Goal: Task Accomplishment & Management: Use online tool/utility

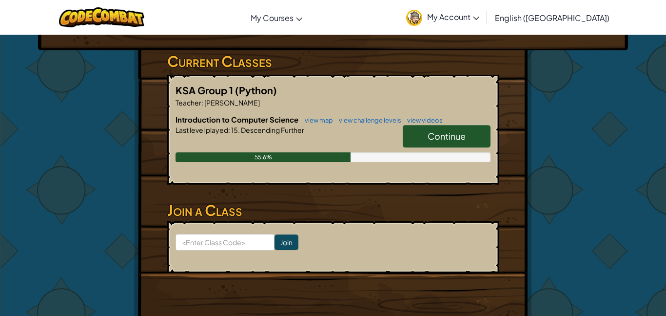
scroll to position [150, 0]
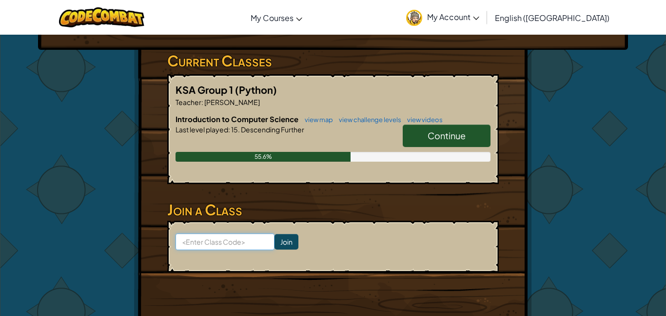
click at [221, 242] on input at bounding box center [225, 241] width 99 height 17
type input "DreamNorthOpen"
click at [291, 246] on input "Join" at bounding box center [287, 242] width 24 height 16
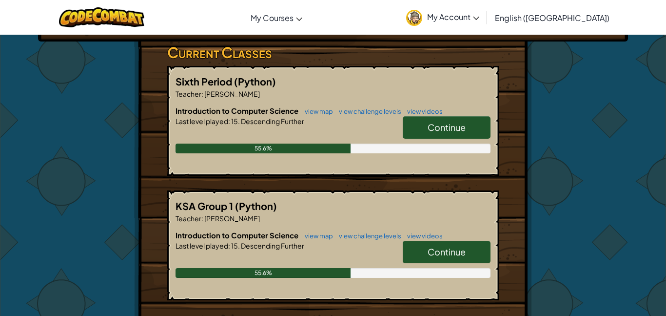
scroll to position [151, 0]
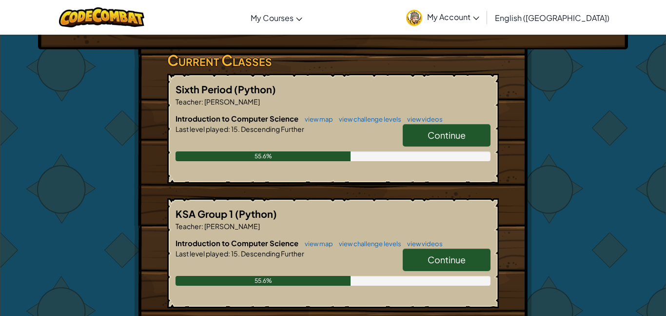
click at [436, 136] on span "Continue" at bounding box center [447, 134] width 38 height 11
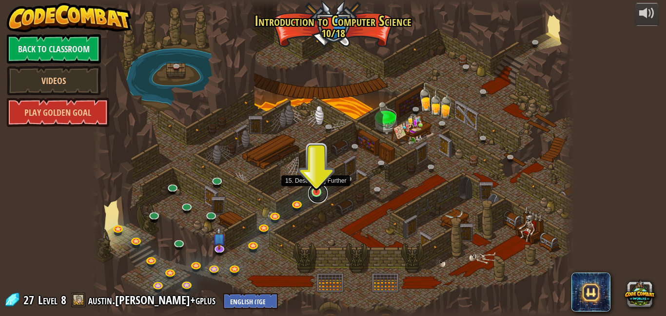
click at [319, 192] on link at bounding box center [318, 193] width 20 height 20
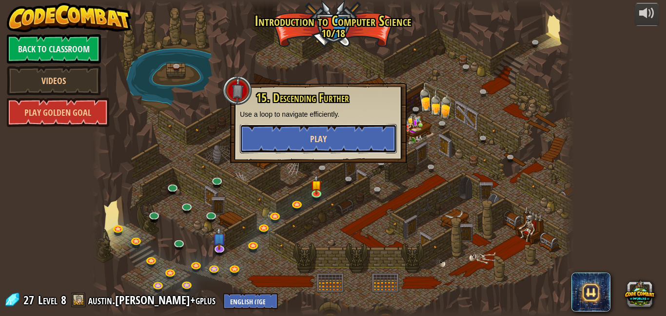
click at [300, 137] on button "Play" at bounding box center [318, 138] width 157 height 29
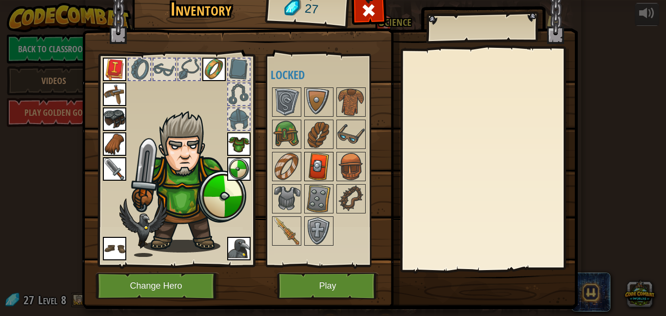
click at [323, 156] on img at bounding box center [318, 166] width 27 height 27
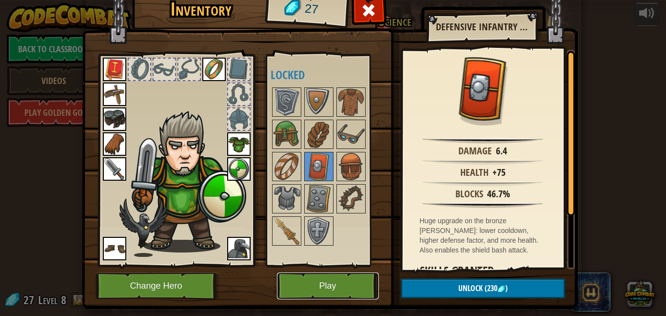
click at [330, 288] on button "Play" at bounding box center [328, 285] width 102 height 27
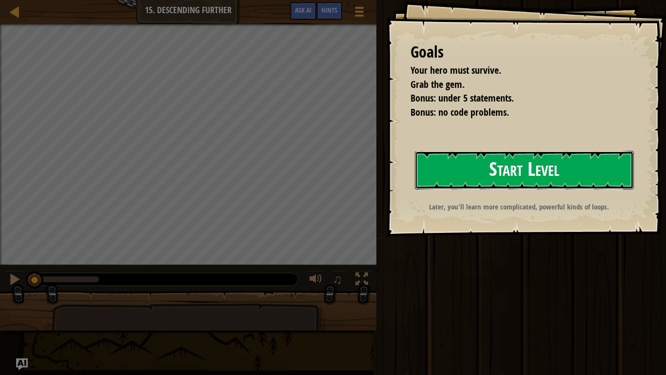
click at [535, 175] on button "Start Level" at bounding box center [524, 170] width 219 height 39
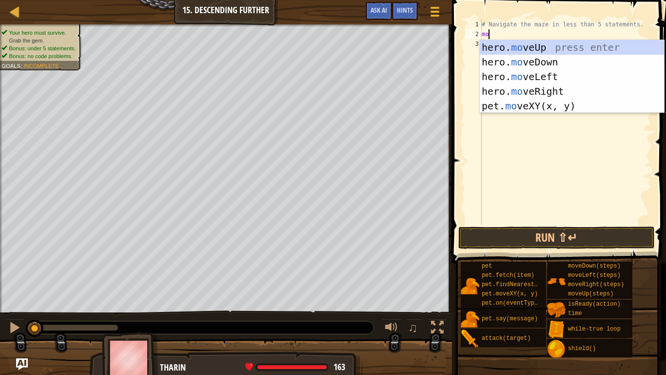
scroll to position [4, 1]
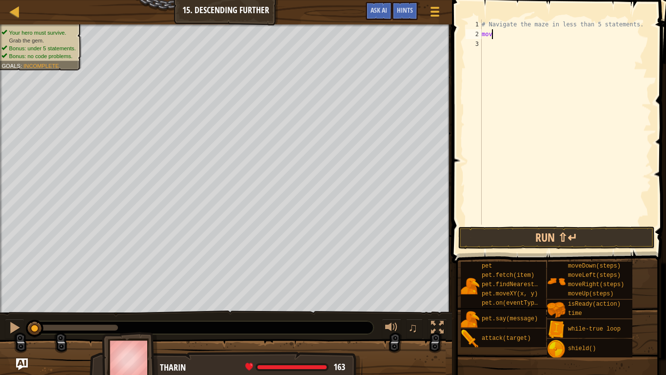
type textarea "move"
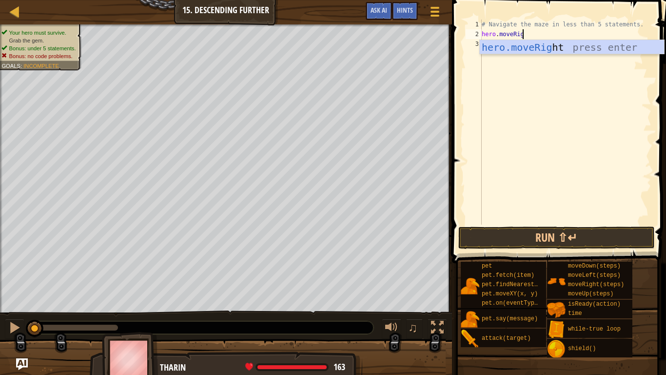
scroll to position [4, 6]
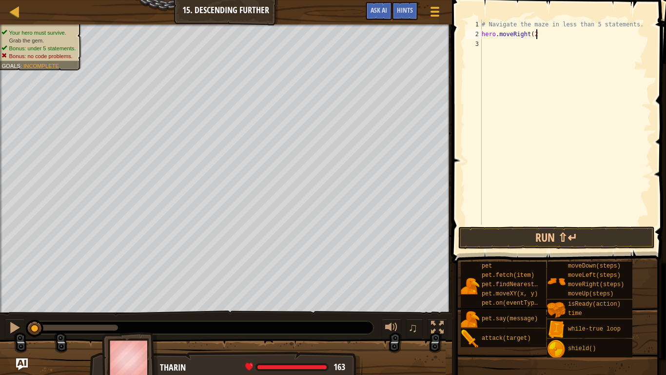
type textarea "hero.moveRight(2)"
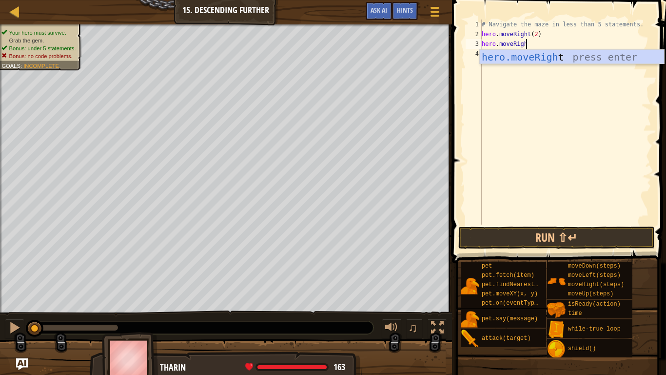
scroll to position [4, 2]
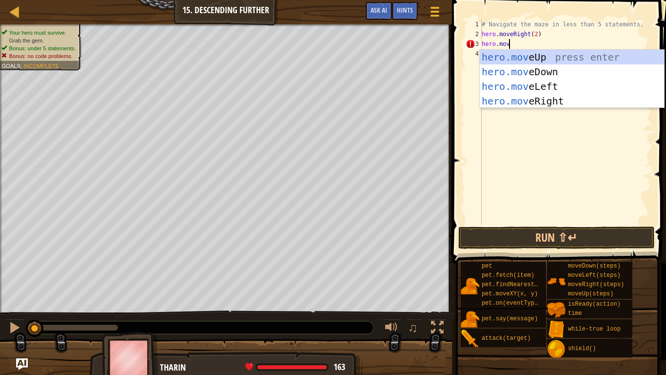
type textarea "hero.move"
click at [558, 71] on div "hero.move Up press enter hero.move Down press enter hero.move Left press enter …" at bounding box center [572, 94] width 184 height 88
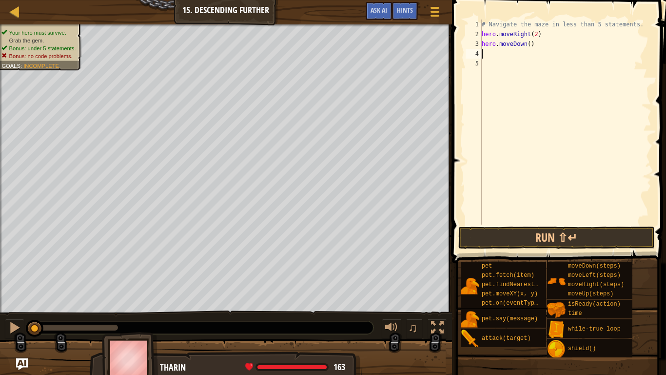
click at [529, 43] on div "# Navigate the maze in less than 5 statements. hero . moveRight ( 2 ) hero . mo…" at bounding box center [566, 132] width 172 height 224
type textarea "hero.moveDown(1)"
click at [504, 53] on div "# Navigate the maze in less than 5 statements. hero . moveRight ( 2 ) hero . mo…" at bounding box center [566, 132] width 172 height 224
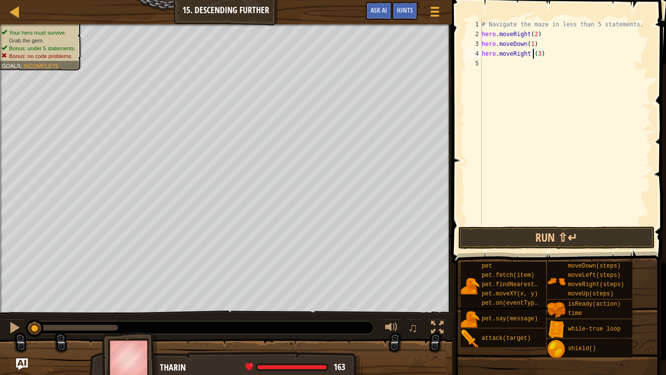
type textarea "hero.moveRight(3)"
click at [557, 58] on div "# Navigate the maze in less than 5 statements. hero . moveRight ( 2 ) hero . mo…" at bounding box center [566, 132] width 172 height 224
click at [484, 35] on div "# Navigate the maze in less than 5 statements. hero . moveRight ( 2 ) hero . mo…" at bounding box center [566, 132] width 172 height 224
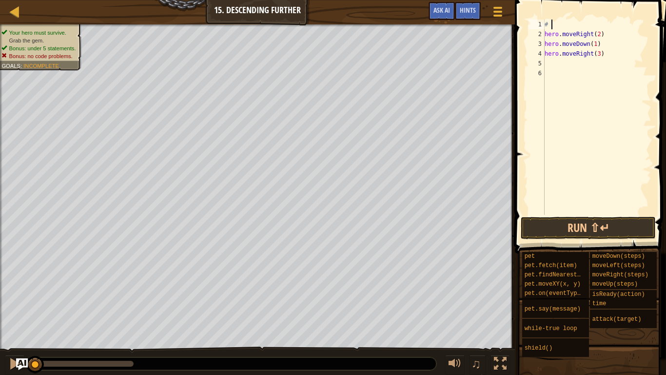
type textarea "#"
type textarea "hero.moveRight(3)"
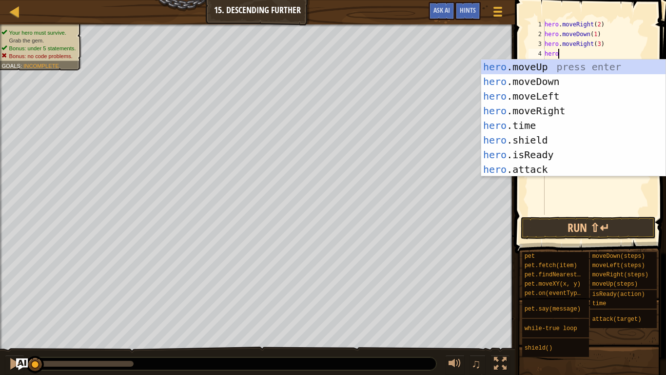
scroll to position [4, 2]
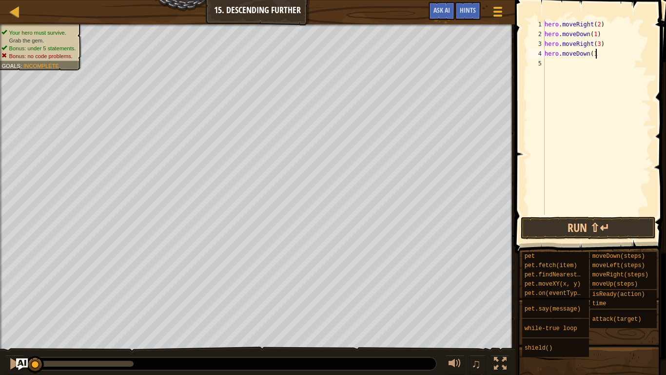
type textarea "hero.moveDown(1)"
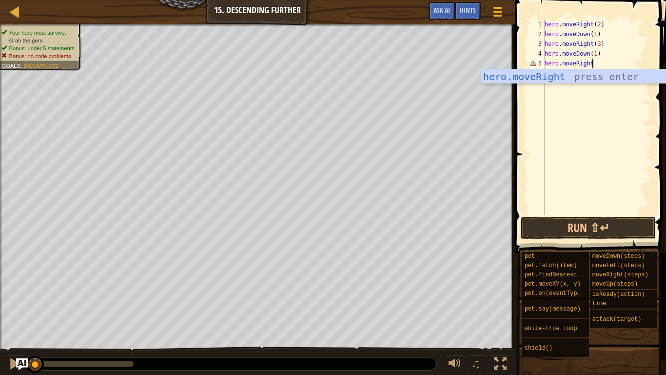
scroll to position [4, 6]
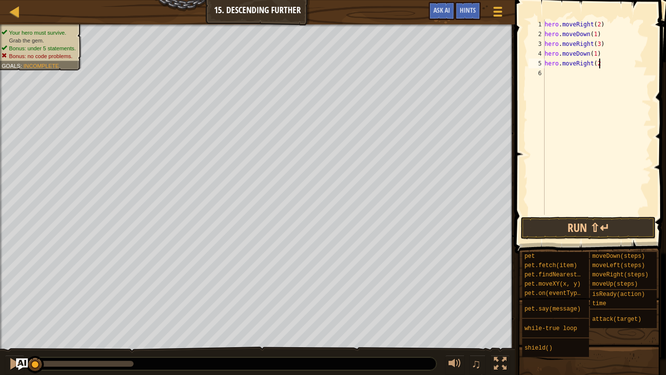
type textarea "hero.moveRight(2)"
click at [598, 155] on div "hero . moveRight ( 2 ) hero . moveDown ( 1 ) hero . moveRight ( 3 ) hero . move…" at bounding box center [597, 127] width 109 height 215
click at [568, 225] on button "Run ⇧↵" at bounding box center [588, 228] width 135 height 22
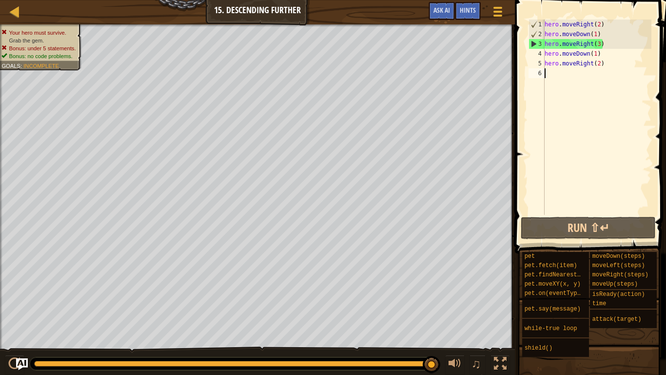
click at [606, 82] on div "hero . moveRight ( 2 ) hero . moveDown ( 1 ) hero . moveRight ( 3 ) hero . move…" at bounding box center [597, 127] width 109 height 215
type textarea "hero"
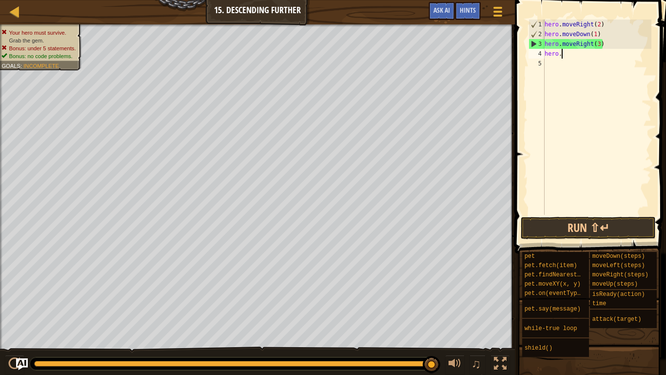
type textarea "hero"
type textarea "hero.moveRight(3)"
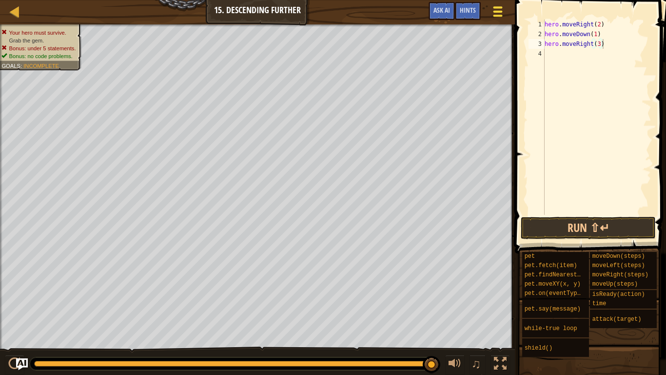
click at [490, 10] on button "Game Menu" at bounding box center [498, 13] width 26 height 24
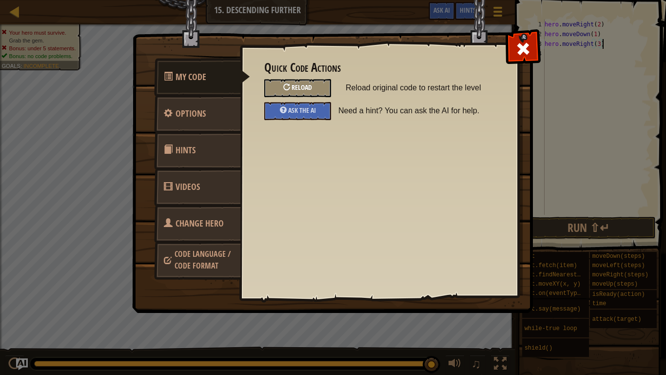
click at [323, 87] on div "Reload" at bounding box center [297, 88] width 67 height 18
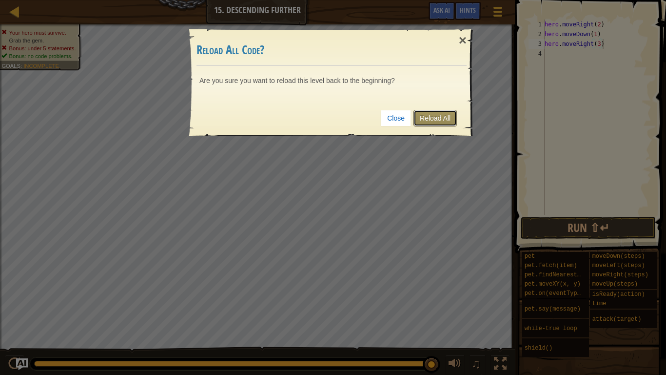
click at [448, 120] on link "Reload All" at bounding box center [435, 118] width 43 height 17
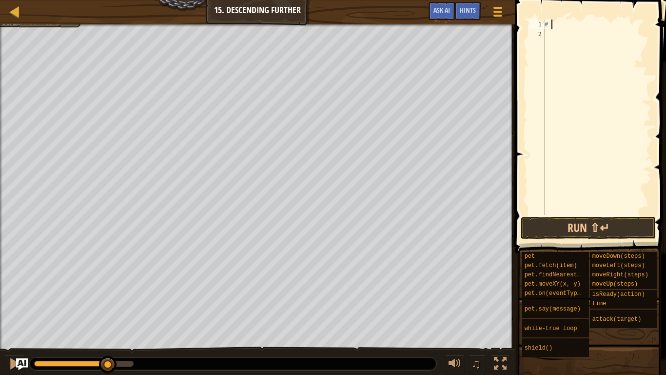
type textarea "#"
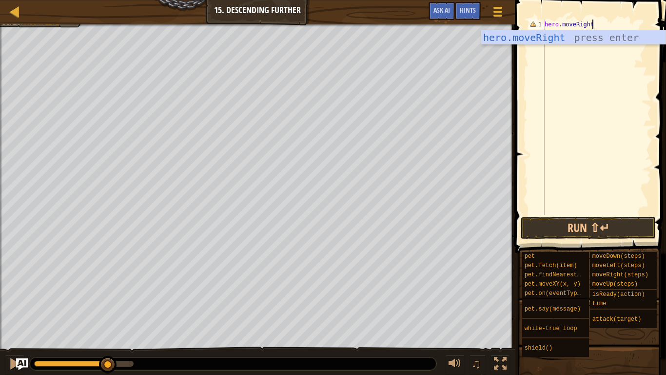
scroll to position [4, 6]
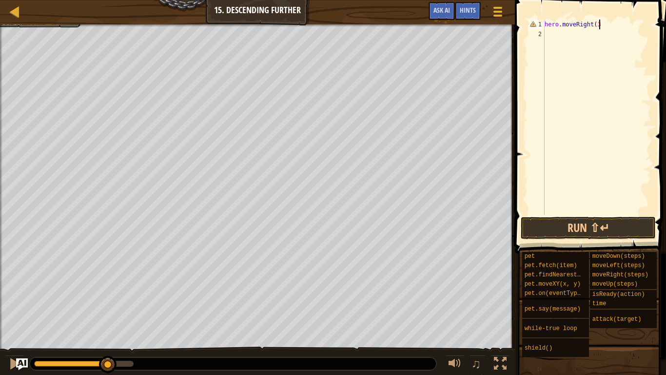
type textarea "hero.moveRight(3)"
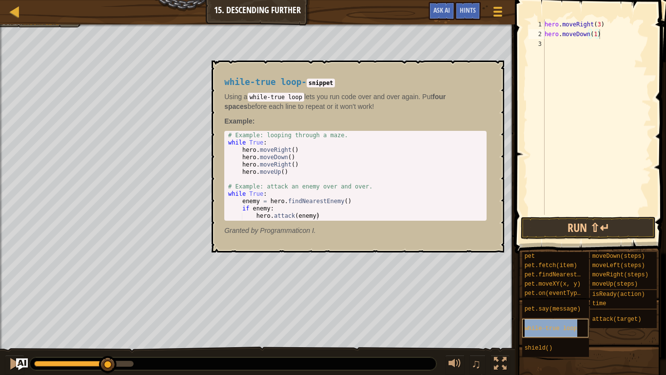
click at [574, 315] on span "while-true loop" at bounding box center [551, 328] width 53 height 7
click at [547, 28] on div "hero . moveRight ( 3 ) hero . moveDown ( 1 )" at bounding box center [597, 127] width 109 height 215
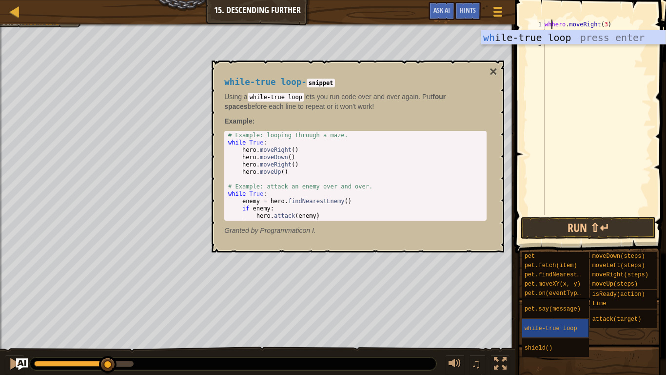
scroll to position [4, 2]
click at [650, 34] on div "whi le-true loop press enter" at bounding box center [574, 52] width 184 height 44
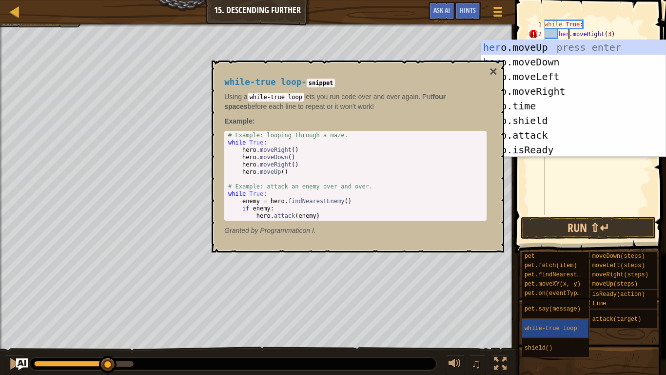
scroll to position [4, 4]
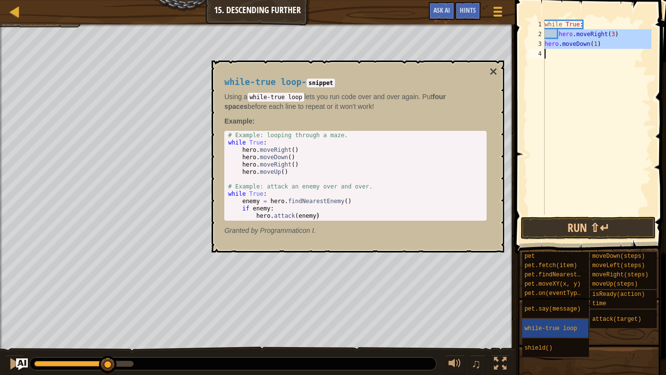
drag, startPoint x: 559, startPoint y: 32, endPoint x: 616, endPoint y: 56, distance: 61.9
click at [616, 56] on div "while True : hero . moveRight ( 3 ) hero . moveDown ( 1 )" at bounding box center [597, 127] width 109 height 215
type textarea "hero.moveDown(1)"
click at [550, 34] on div "while True :" at bounding box center [597, 127] width 109 height 215
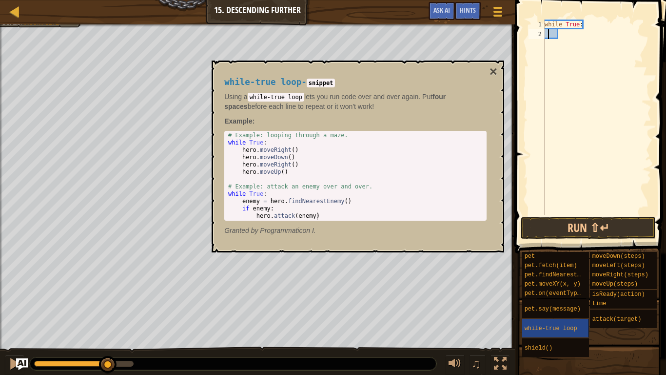
paste textarea
click at [579, 225] on button "Run ⇧↵" at bounding box center [588, 228] width 135 height 22
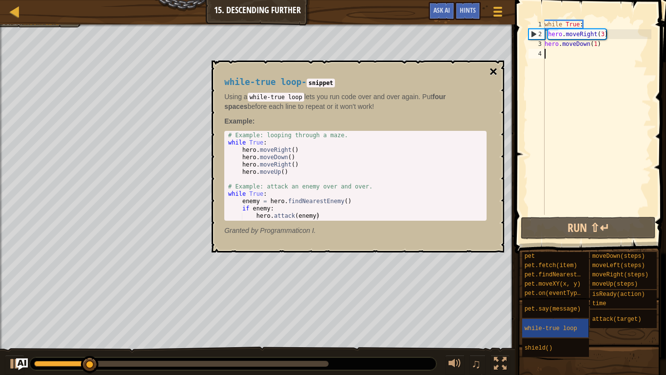
click at [494, 69] on button "×" at bounding box center [494, 72] width 8 height 14
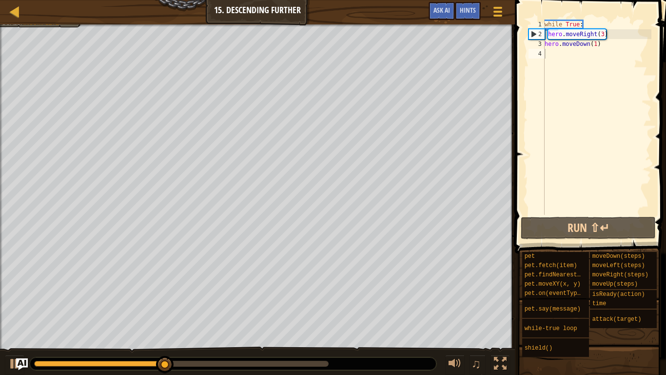
click at [604, 35] on div "while True : hero . moveRight ( 3 ) hero . moveDown ( 1 )" at bounding box center [597, 127] width 109 height 215
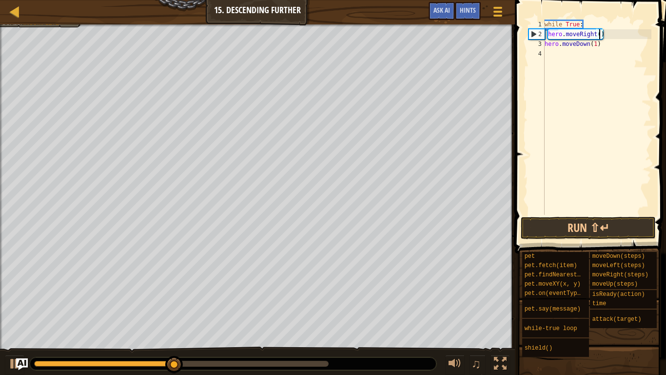
scroll to position [4, 8]
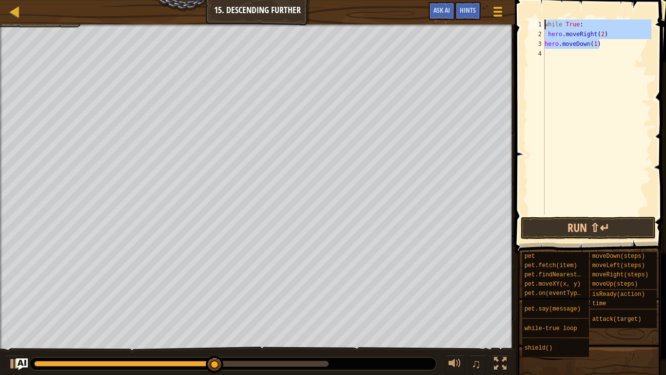
drag, startPoint x: 607, startPoint y: 47, endPoint x: 532, endPoint y: 19, distance: 79.8
click at [532, 19] on div "hero.moveRight(2) 1 2 3 4 while True : hero . moveRight ( 2 ) hero . moveDown (…" at bounding box center [589, 146] width 154 height 282
click at [500, 11] on span at bounding box center [498, 12] width 9 height 2
type textarea "while True:"
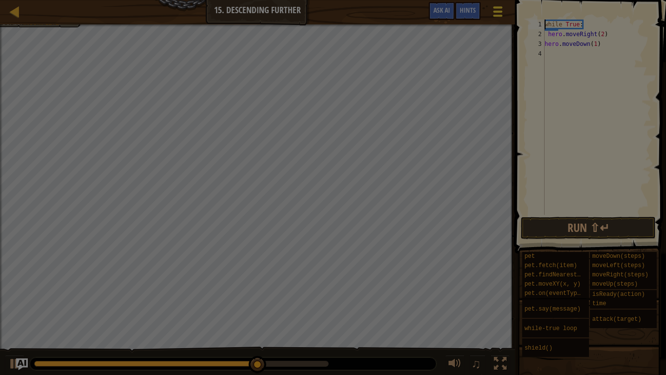
scroll to position [4, 5]
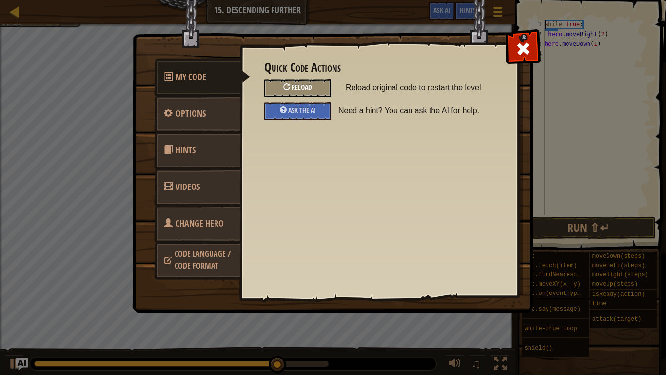
click at [282, 86] on div "Reload" at bounding box center [297, 88] width 67 height 18
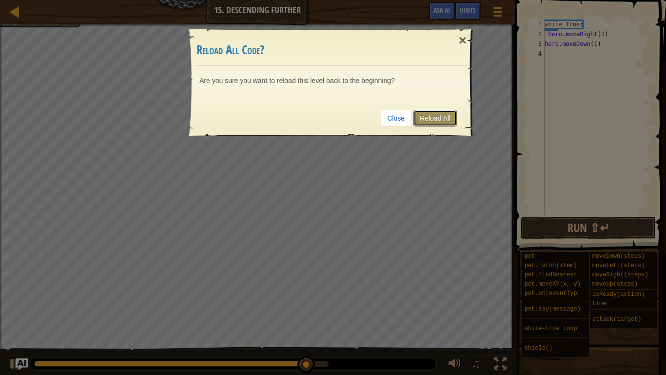
click at [441, 118] on link "Reload All" at bounding box center [435, 118] width 43 height 17
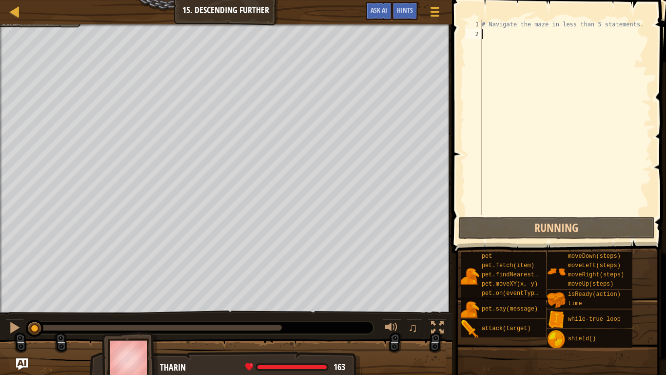
scroll to position [4, 0]
paste textarea "hero.moveDown(1)"
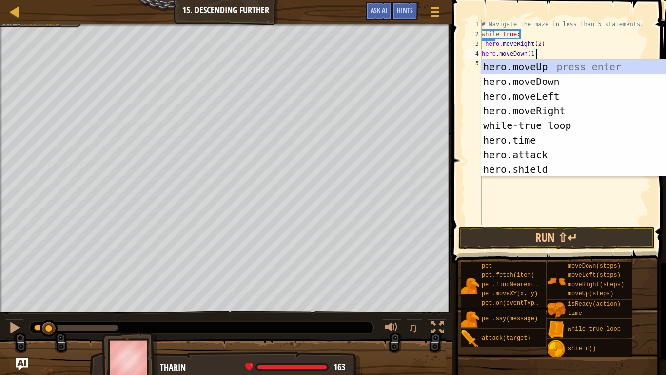
click at [584, 44] on div "# Navigate the maze in less than 5 statements. while True : hero . moveRight ( …" at bounding box center [566, 132] width 172 height 224
type textarea "hero.moveRight(2)"
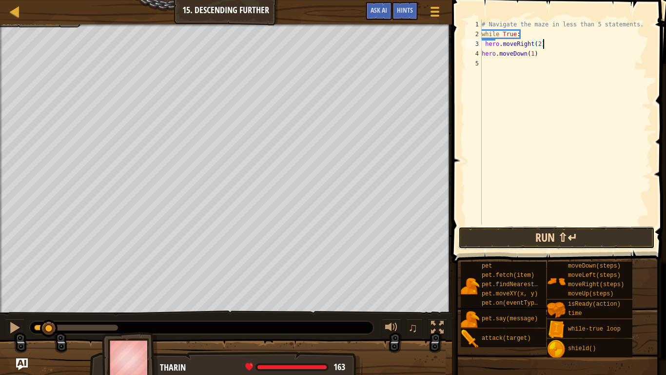
click at [550, 233] on button "Run ⇧↵" at bounding box center [557, 237] width 197 height 22
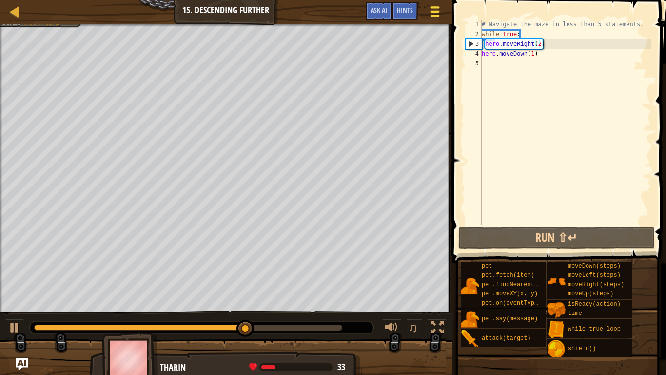
click at [435, 11] on span at bounding box center [434, 12] width 9 height 2
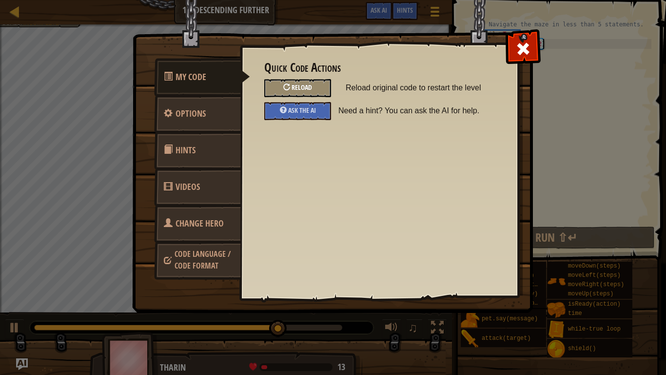
click at [281, 90] on div "Reload" at bounding box center [297, 88] width 67 height 18
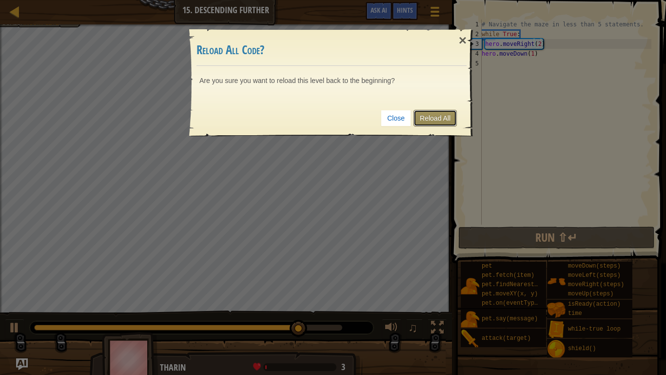
click at [433, 119] on link "Reload All" at bounding box center [435, 118] width 43 height 17
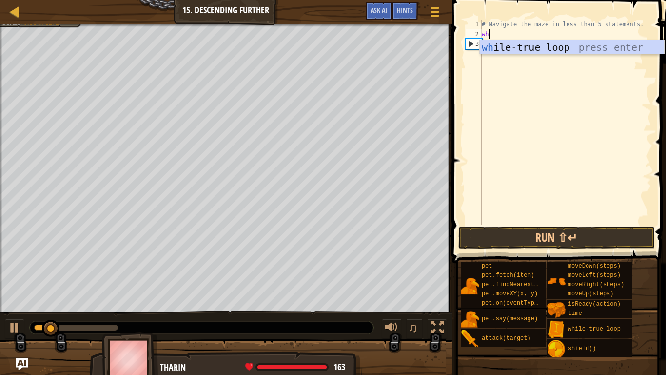
type textarea "whi"
click at [582, 50] on div "whi le-true loop press enter" at bounding box center [572, 62] width 184 height 44
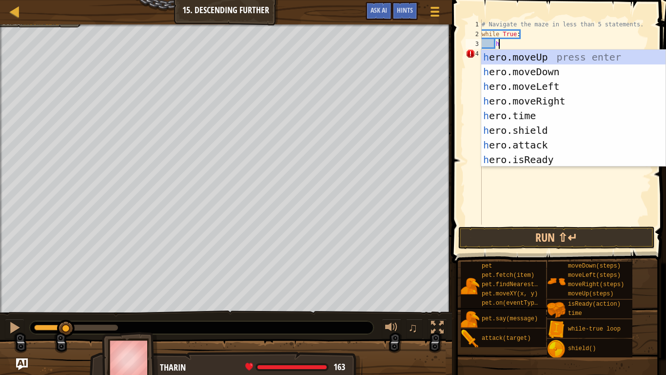
type textarea "her"
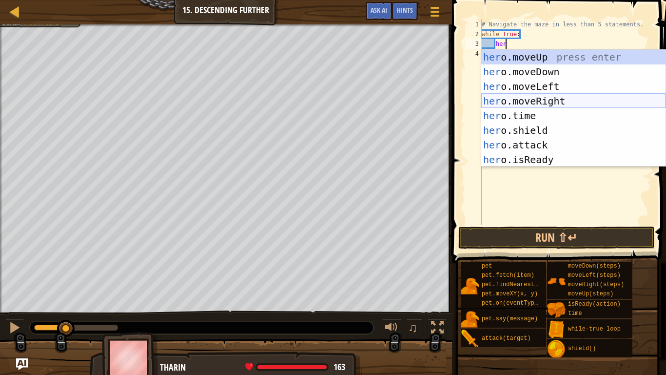
click at [582, 97] on div "her o.moveUp press enter her o.moveDown press enter her o.moveLeft press enter …" at bounding box center [574, 123] width 184 height 146
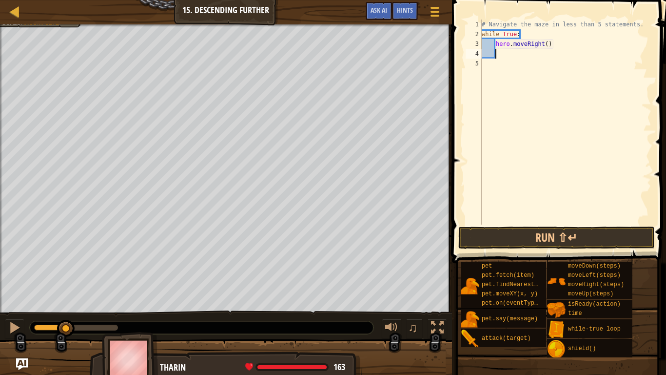
scroll to position [4, 1]
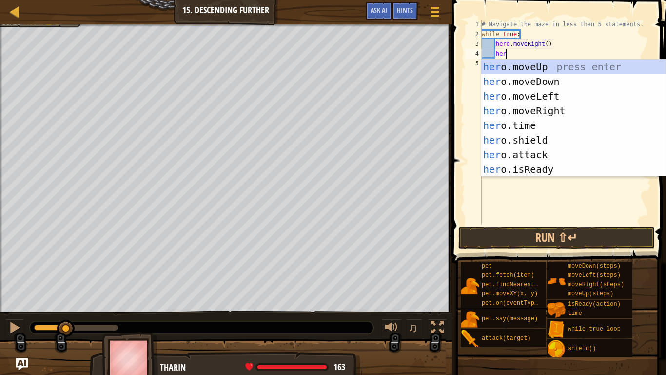
type textarea "hero"
click at [546, 83] on div "hero .moveUp press enter hero .moveDown press enter hero .moveLeft press enter …" at bounding box center [574, 133] width 184 height 146
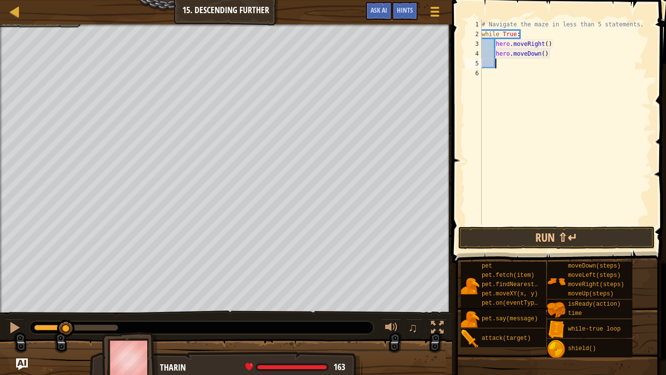
scroll to position [4, 1]
click at [544, 53] on div "# Navigate the maze in less than 5 statements. while True : hero . moveRight ( …" at bounding box center [566, 132] width 172 height 224
click at [545, 45] on div "# Navigate the maze in less than 5 statements. while True : hero . moveRight ( …" at bounding box center [566, 132] width 172 height 224
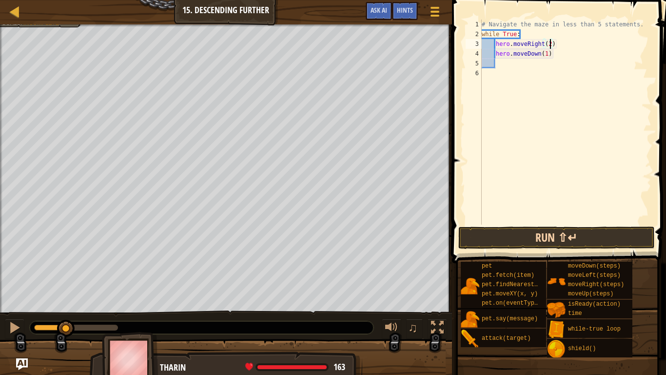
type textarea "hero.moveRight(2)"
click at [559, 238] on button "Run ⇧↵" at bounding box center [557, 237] width 197 height 22
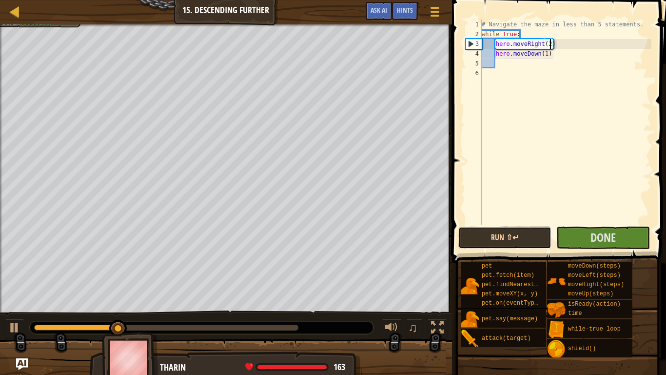
click at [542, 238] on button "Run ⇧↵" at bounding box center [505, 237] width 93 height 22
click at [542, 238] on button "Running" at bounding box center [505, 237] width 93 height 22
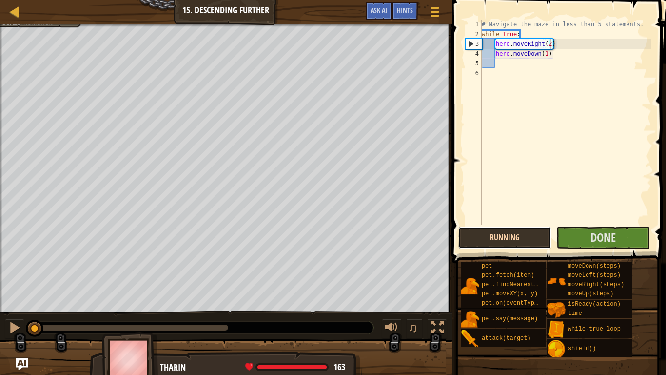
click at [542, 238] on button "Running" at bounding box center [505, 237] width 93 height 22
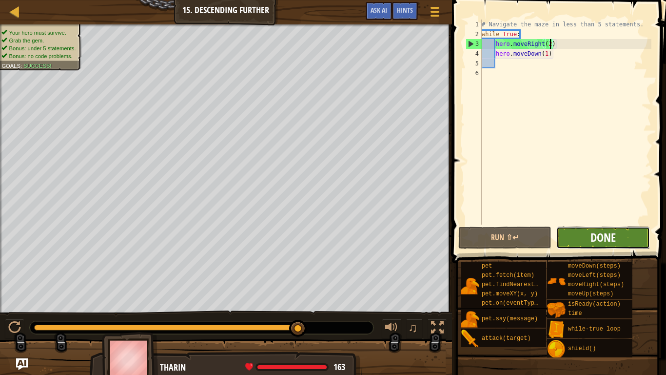
click at [596, 239] on span "Done" at bounding box center [603, 237] width 25 height 16
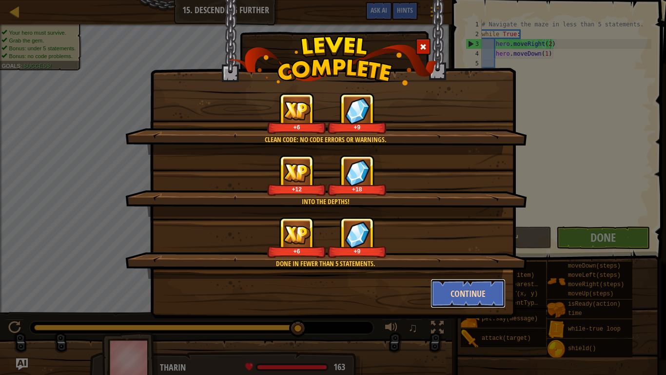
click at [473, 290] on button "Continue" at bounding box center [469, 293] width 76 height 29
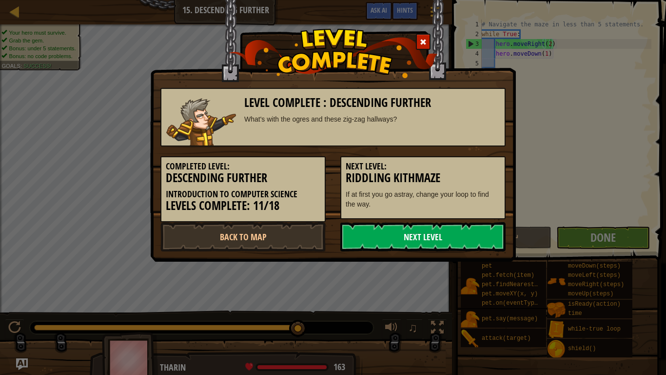
click at [423, 233] on link "Next Level" at bounding box center [423, 236] width 165 height 29
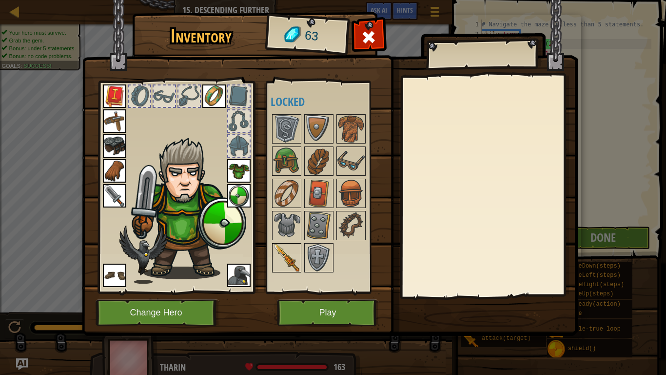
click at [288, 264] on img at bounding box center [286, 257] width 27 height 27
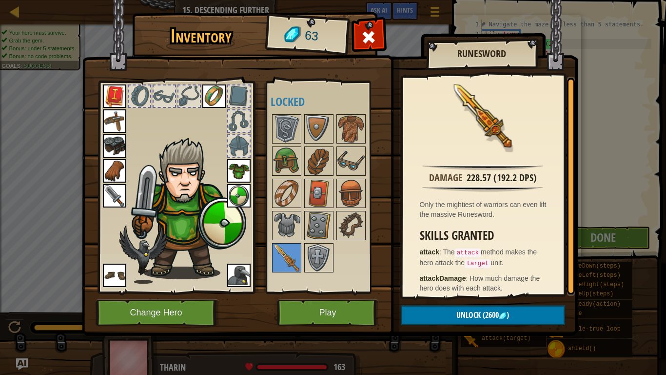
click at [238, 270] on img at bounding box center [238, 274] width 23 height 23
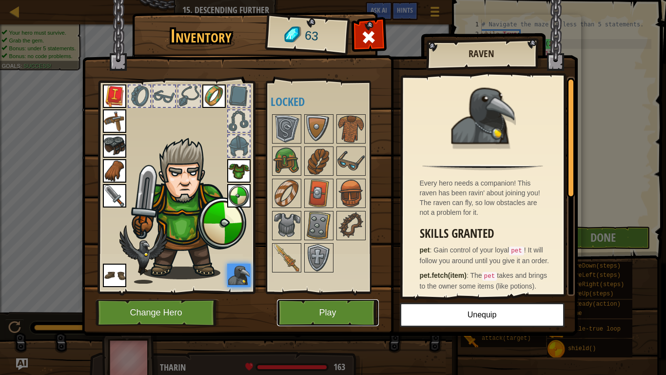
click at [358, 315] on button "Play" at bounding box center [328, 312] width 102 height 27
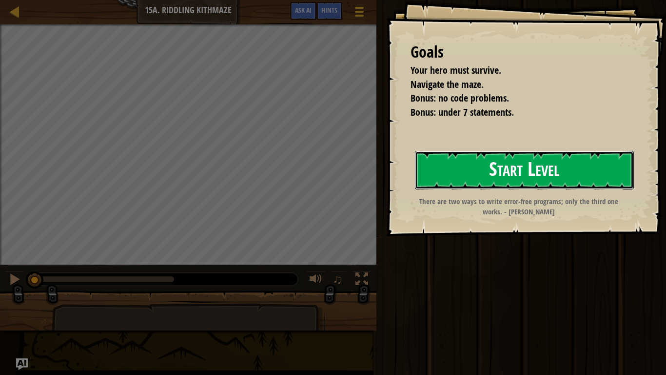
click at [514, 163] on button "Start Level" at bounding box center [524, 170] width 219 height 39
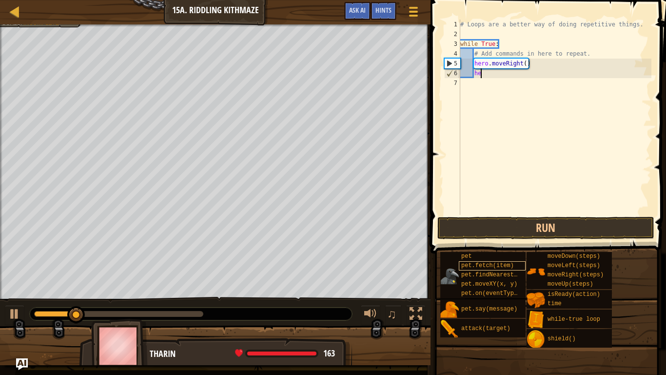
type textarea "h"
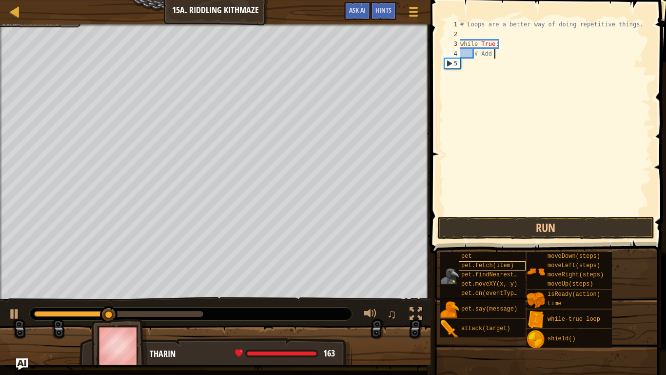
type textarea "#"
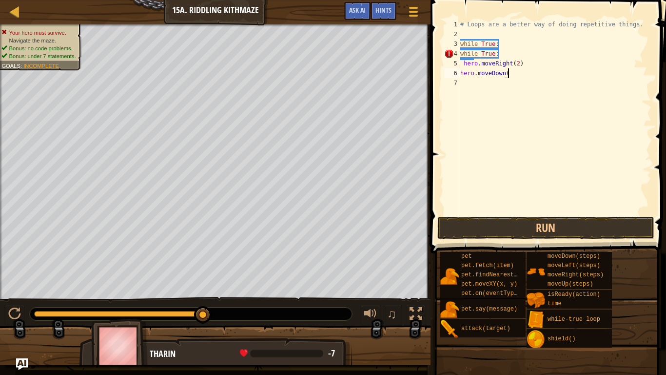
type textarea "hero"
type textarea "while"
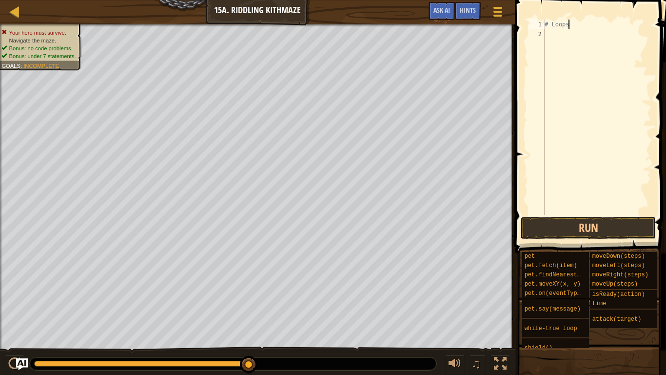
scroll to position [4, 3]
type textarea "#"
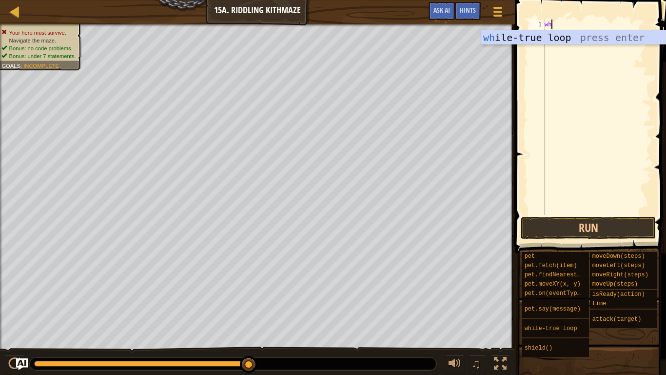
type textarea "whi"
click at [565, 40] on div "whi le-true loop press enter" at bounding box center [574, 52] width 184 height 44
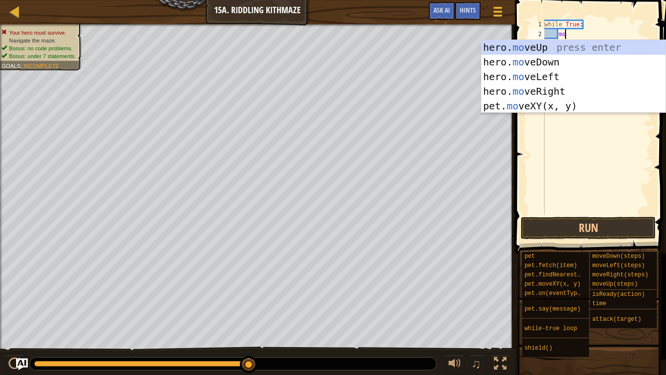
type textarea "move"
click at [559, 87] on div "hero. move Up press enter hero. move Down press enter hero. move Left press ent…" at bounding box center [574, 91] width 184 height 102
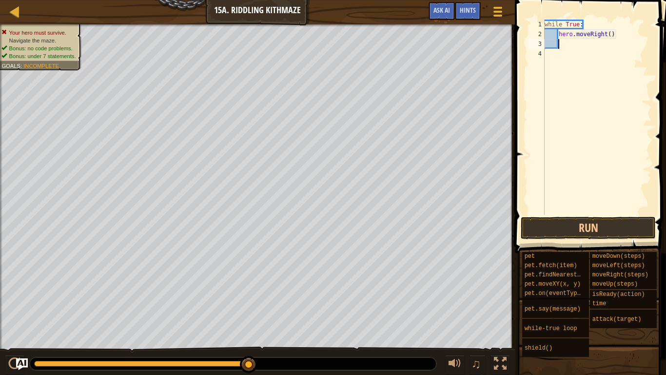
scroll to position [4, 1]
type textarea "her"
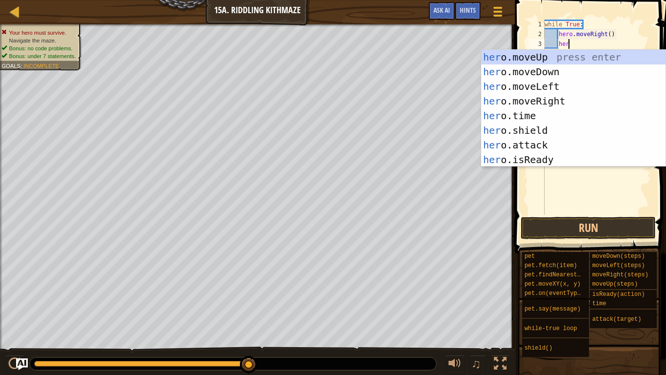
scroll to position [4, 3]
click at [573, 73] on div "her o.moveUp press enter her o.moveDown press enter her o.moveLeft press enter …" at bounding box center [574, 123] width 184 height 146
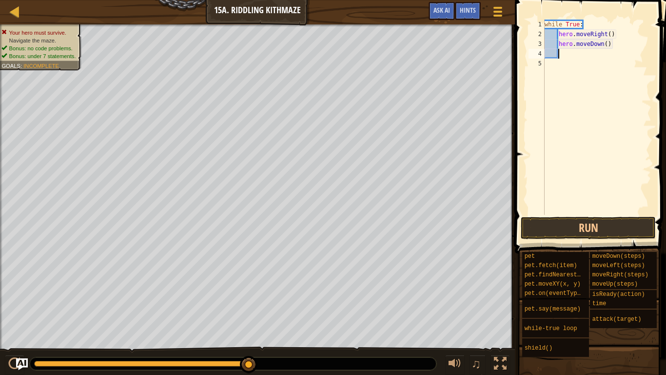
click at [610, 34] on div "while True : hero . moveRight ( ) hero . moveDown ( )" at bounding box center [597, 127] width 109 height 215
click at [607, 45] on div "while True : hero . moveRight ( 1 ) hero . moveDown ( )" at bounding box center [597, 127] width 109 height 215
type textarea "hero.moveDown(1)"
click at [572, 57] on div "while True : hero . moveRight ( 1 ) hero . moveDown ( 1 )" at bounding box center [597, 127] width 109 height 215
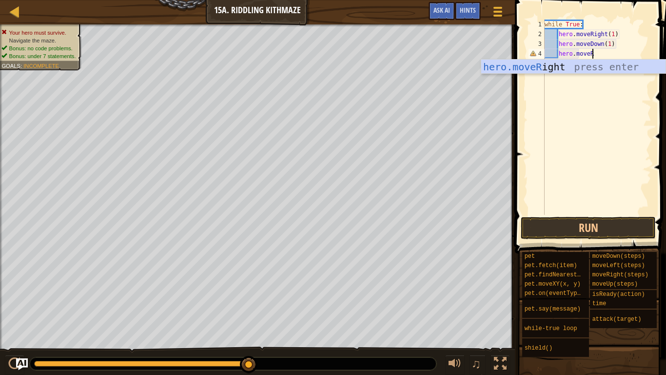
scroll to position [4, 6]
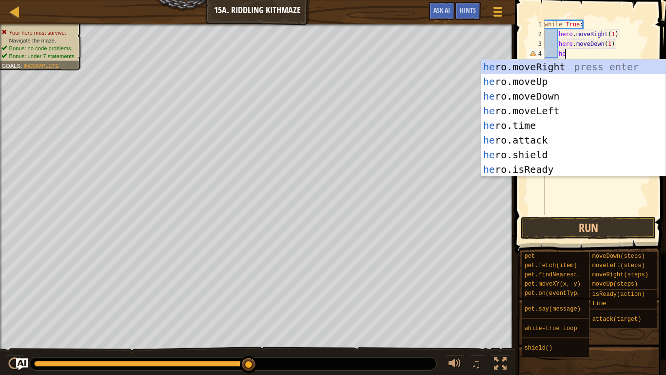
type textarea "h"
click at [583, 69] on div "h ero.moveRight press enter h ero.moveUp press enter h ero.moveDown press enter…" at bounding box center [574, 133] width 184 height 146
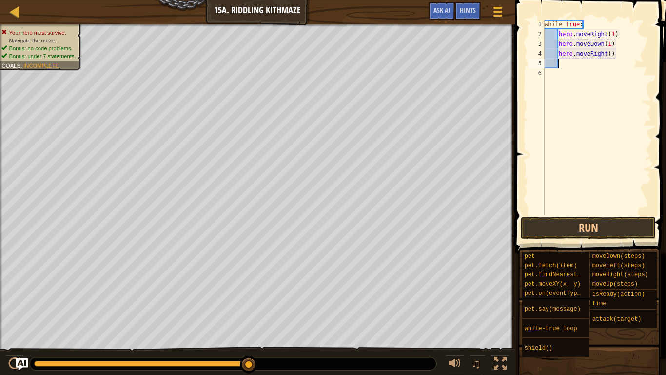
click at [609, 55] on div "while True : hero . moveRight ( 1 ) hero . moveDown ( 1 ) hero . moveRight ( )" at bounding box center [597, 127] width 109 height 215
type textarea "hero.moveRight(1)"
click at [597, 73] on div "while True : hero . moveRight ( 1 ) hero . moveDown ( 1 ) hero . moveRight ( 1 )" at bounding box center [597, 127] width 109 height 215
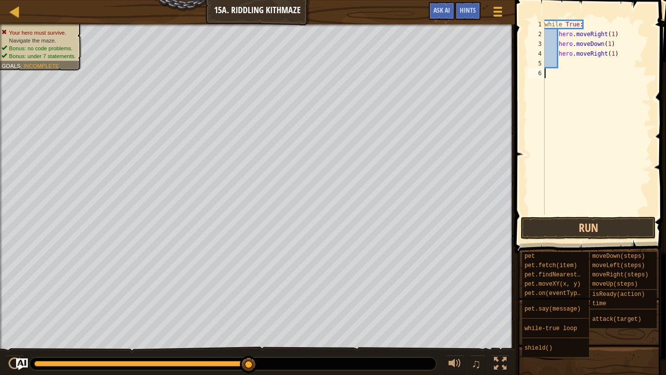
click at [595, 65] on div "while True : hero . moveRight ( 1 ) hero . moveDown ( 1 ) hero . moveRight ( 1 )" at bounding box center [597, 127] width 109 height 215
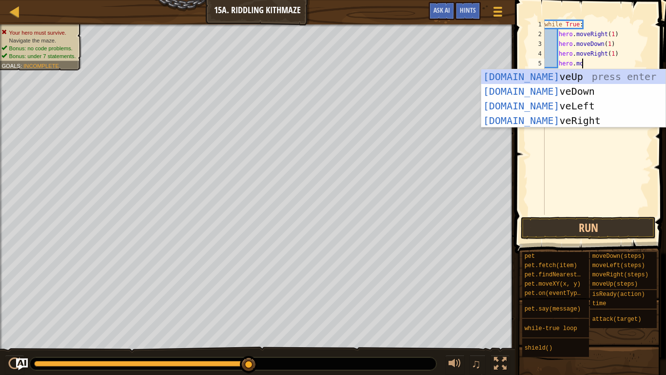
type textarea "hero.mov"
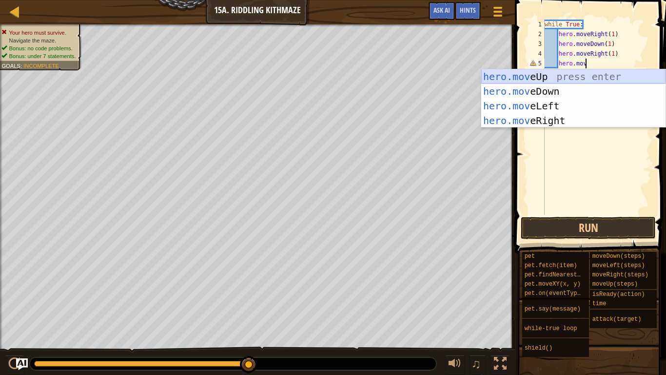
click at [584, 76] on div "hero.mov eUp press enter hero.mov eDown press enter hero.mov eLeft press enter …" at bounding box center [574, 113] width 184 height 88
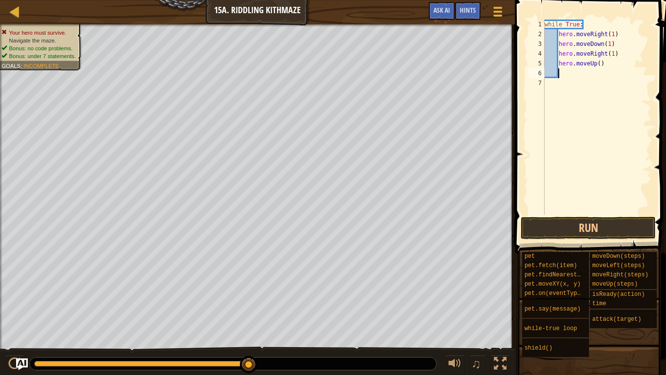
click at [600, 64] on div "while True : hero . moveRight ( 1 ) hero . moveDown ( 1 ) hero . moveRight ( 1 …" at bounding box center [597, 127] width 109 height 215
click at [614, 231] on button "Run" at bounding box center [588, 228] width 135 height 22
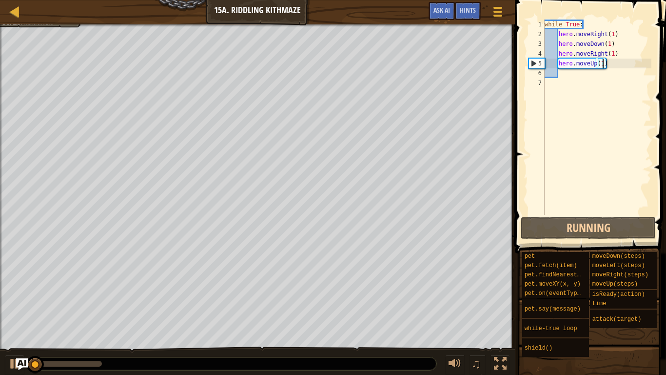
click at [516, 211] on div "Map Introduction to Computer Science 15a. Riddling Kithmaze Game Menu Done Hint…" at bounding box center [333, 187] width 666 height 375
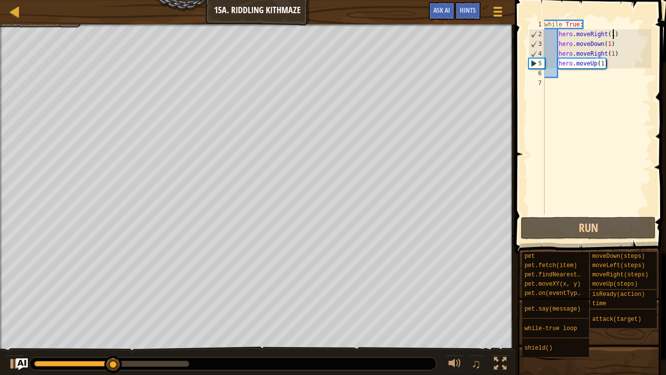
click at [614, 36] on div "while True : hero . moveRight ( 1 ) hero . moveDown ( 1 ) hero . moveRight ( 1 …" at bounding box center [597, 127] width 109 height 215
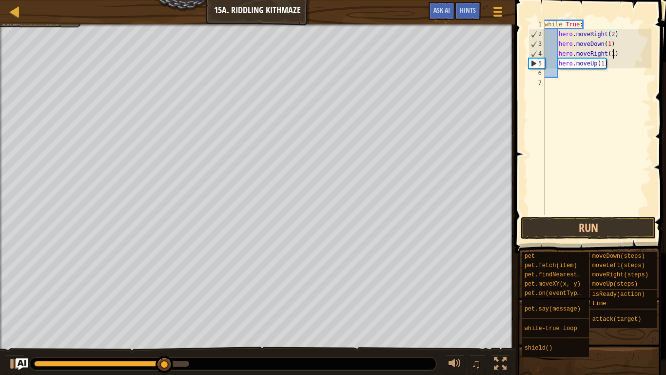
click at [612, 52] on div "while True : hero . moveRight ( 2 ) hero . moveDown ( 1 ) hero . moveRight ( 1 …" at bounding box center [597, 127] width 109 height 215
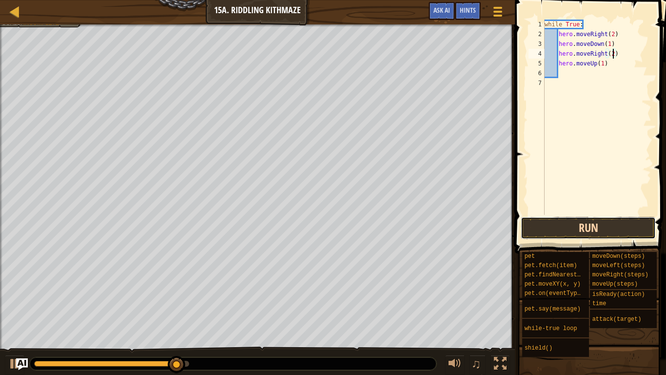
click at [603, 227] on button "Run" at bounding box center [588, 228] width 135 height 22
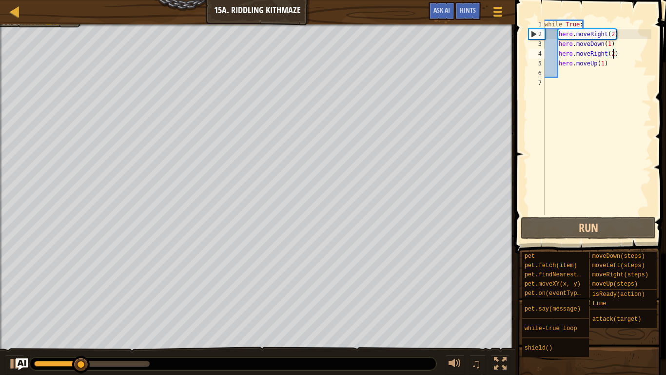
click at [611, 32] on div "while True : hero . moveRight ( 2 ) hero . moveDown ( 1 ) hero . moveRight ( 2 …" at bounding box center [597, 127] width 109 height 215
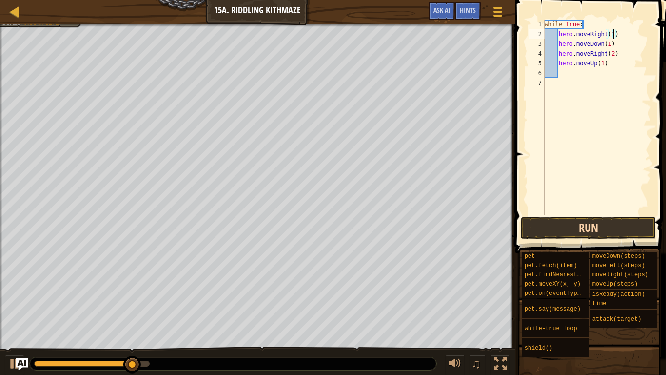
type textarea "hero.moveRight(1)"
click at [600, 222] on button "Run" at bounding box center [588, 228] width 135 height 22
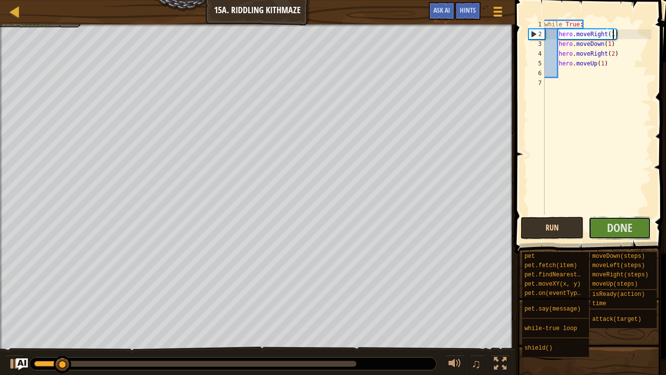
click at [600, 222] on button "Done" at bounding box center [620, 228] width 63 height 22
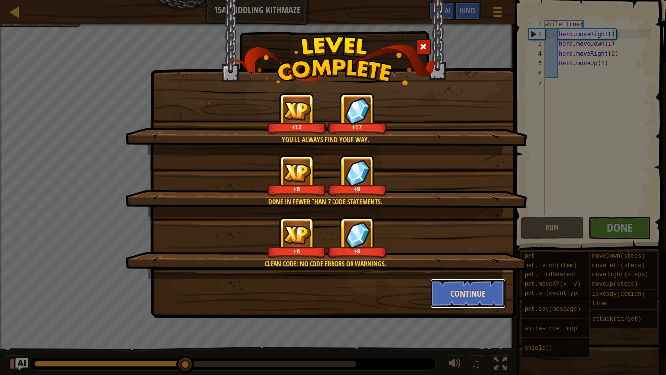
click at [476, 298] on button "Continue" at bounding box center [469, 293] width 76 height 29
click at [477, 286] on div "You'll always find your way. +12 +17 Done in fewer than 7 code statements. +6 +…" at bounding box center [333, 187] width 666 height 375
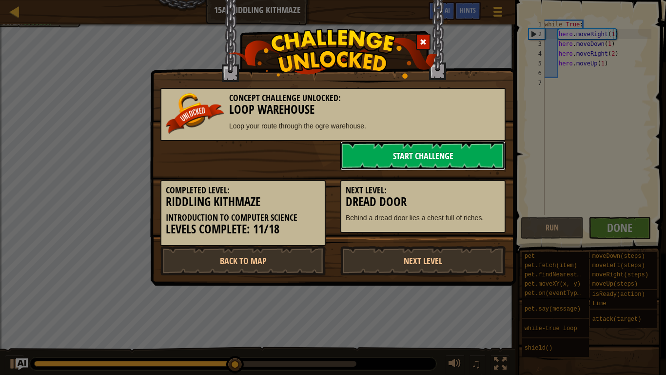
click at [382, 161] on link "Start Challenge" at bounding box center [423, 155] width 165 height 29
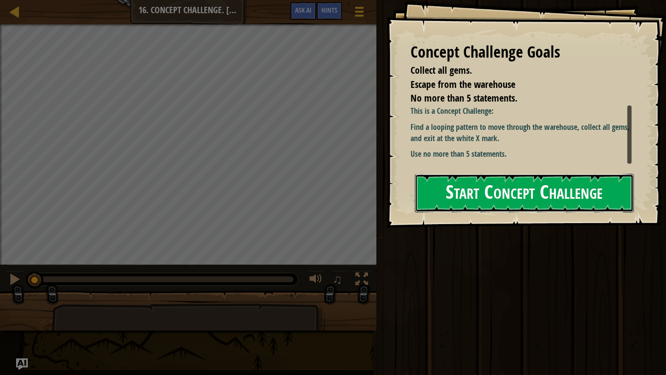
click at [447, 189] on button "Start Concept Challenge" at bounding box center [524, 193] width 219 height 39
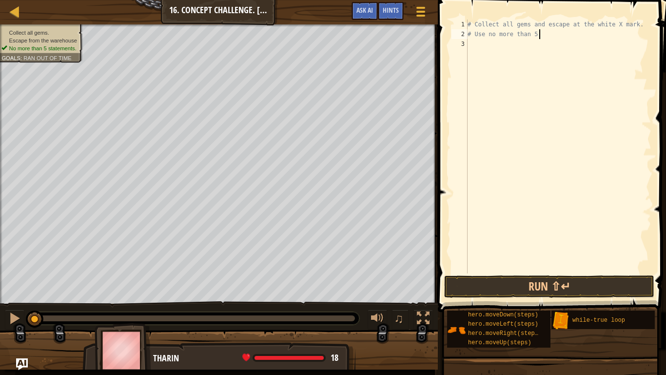
type textarea "# Use no more than 5"
type textarea "#"
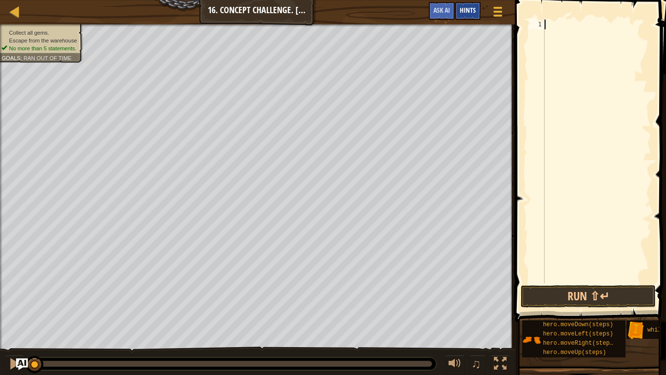
click at [461, 9] on span "Hints" at bounding box center [468, 9] width 16 height 9
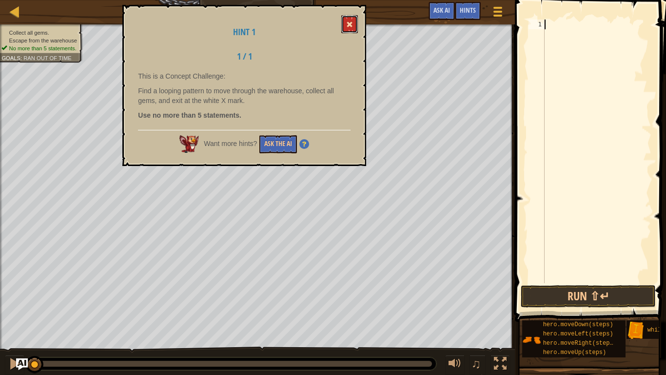
click at [343, 26] on button at bounding box center [350, 24] width 17 height 18
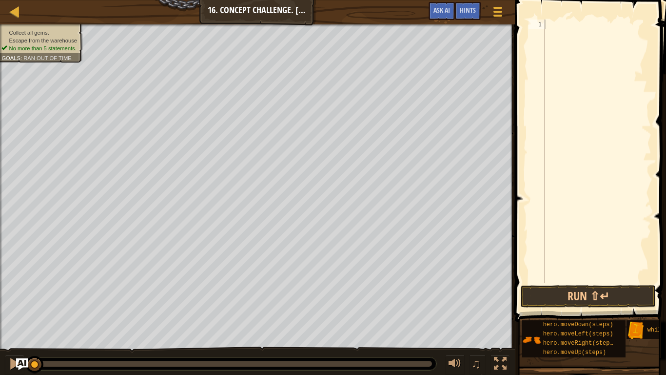
click at [624, 25] on div at bounding box center [597, 161] width 109 height 283
click at [445, 9] on span "Ask AI" at bounding box center [442, 9] width 17 height 9
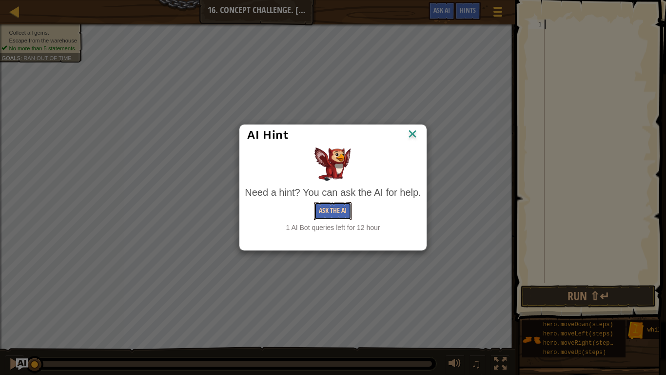
click at [345, 212] on button "Ask the AI" at bounding box center [333, 211] width 38 height 18
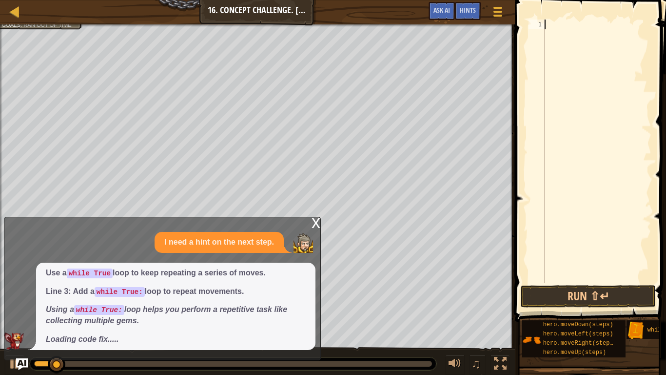
click at [641, 105] on div at bounding box center [597, 161] width 109 height 283
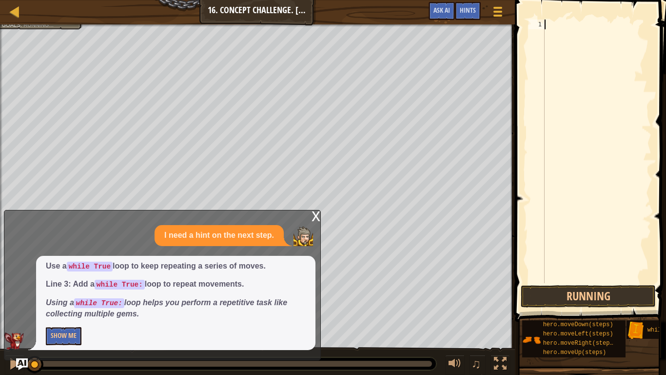
type textarea "wh"
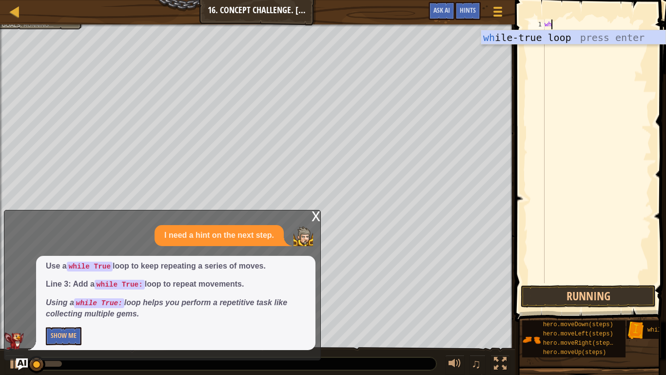
scroll to position [4, 0]
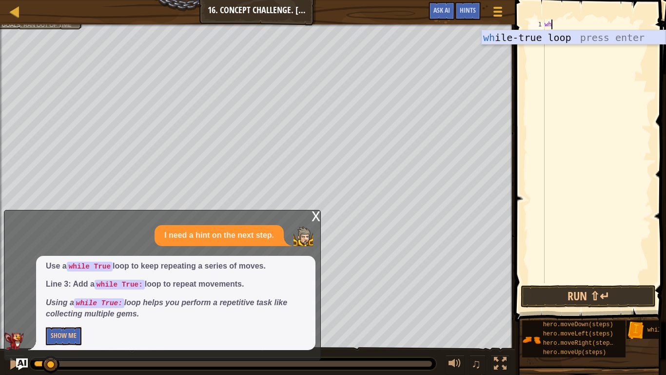
click at [573, 38] on div "wh ile-true loop press enter" at bounding box center [574, 52] width 184 height 44
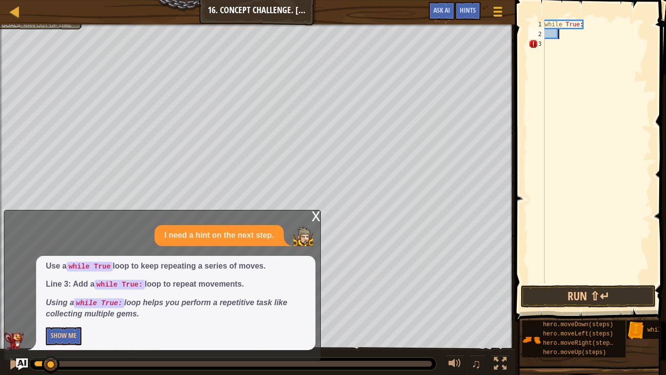
click at [315, 218] on div "x" at bounding box center [316, 215] width 9 height 10
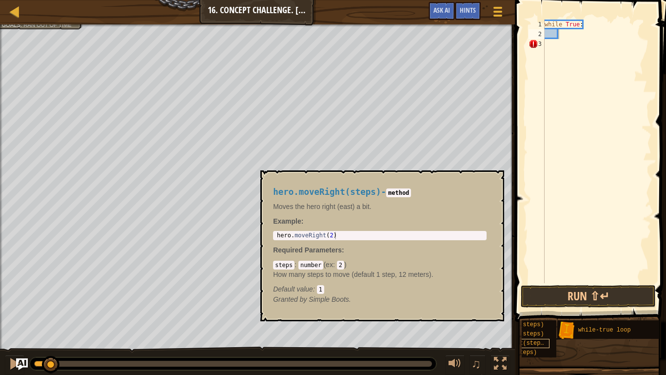
scroll to position [0, 0]
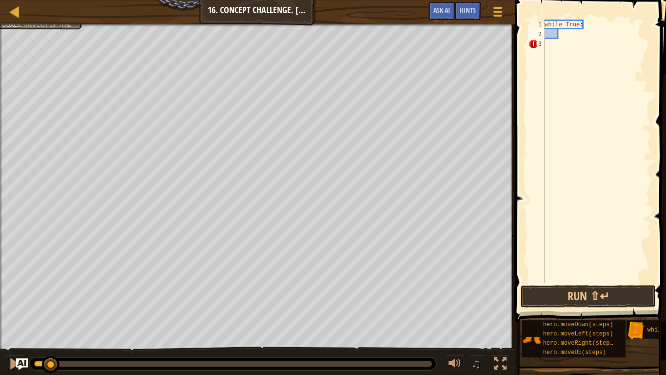
click at [591, 34] on div "while True :" at bounding box center [597, 161] width 109 height 283
click at [605, 296] on button "Run ⇧↵" at bounding box center [588, 296] width 135 height 22
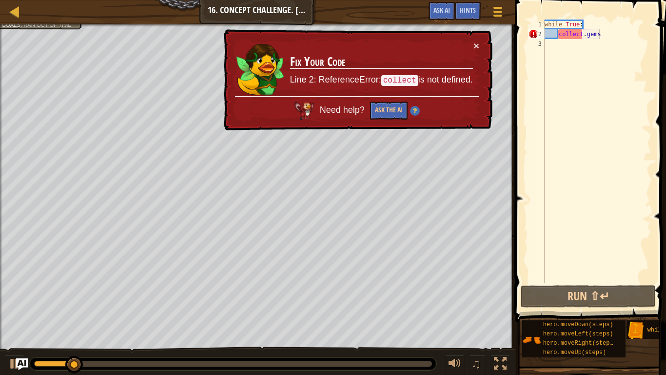
click at [480, 44] on div "× Fix Your Code Line 2: ReferenceError: collect is not defined. Need help? Ask …" at bounding box center [357, 79] width 271 height 101
click at [477, 45] on button "×" at bounding box center [477, 45] width 6 height 10
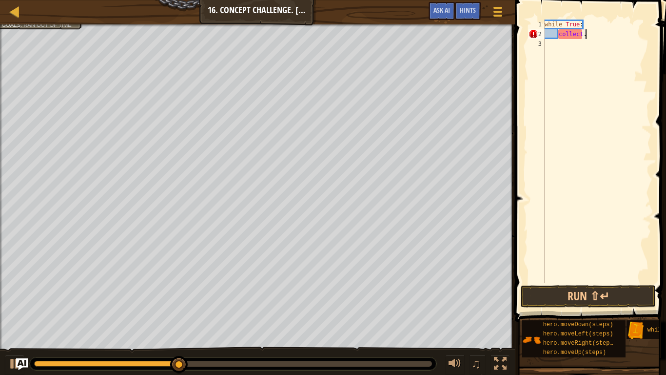
type textarea "collect"
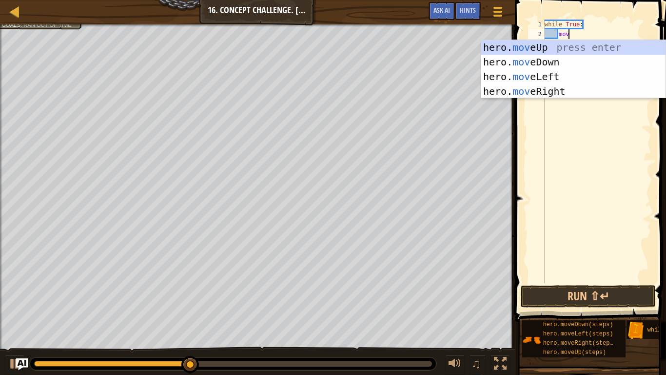
type textarea "move"
click at [550, 45] on div "hero. move Up press enter hero. move Down press enter hero. move Left press ent…" at bounding box center [574, 84] width 184 height 88
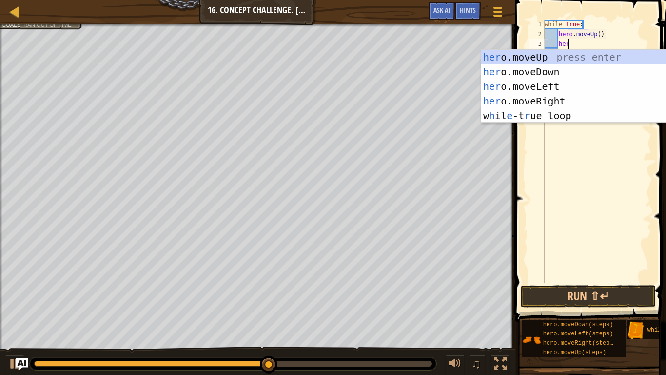
type textarea "hero"
click at [568, 98] on div "hero .moveUp press enter hero .moveDown press enter hero .moveLeft press enter …" at bounding box center [574, 101] width 184 height 102
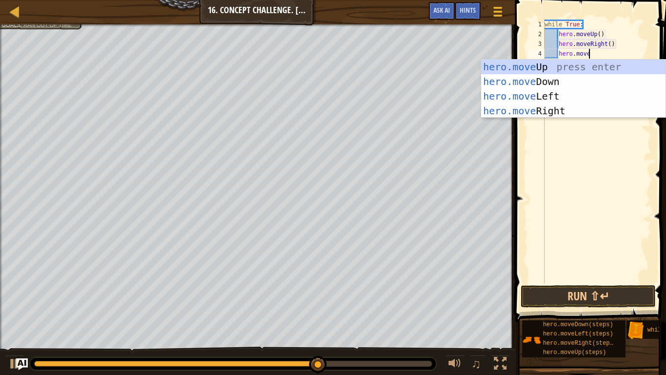
scroll to position [4, 6]
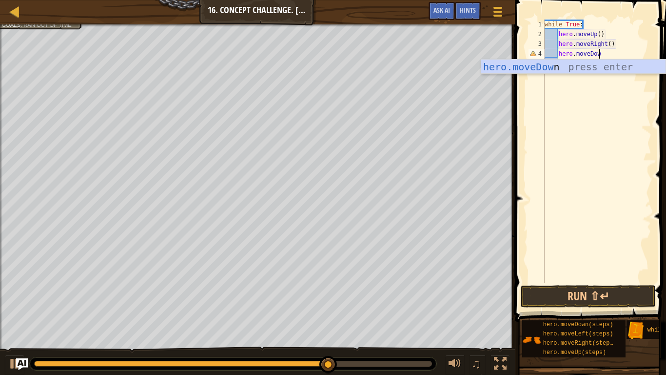
type textarea "hero.moveDown"
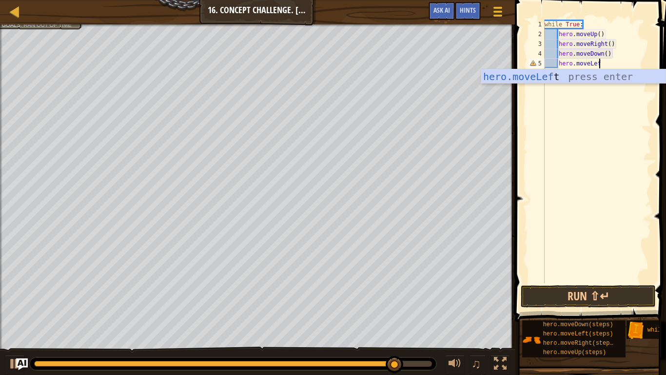
type textarea "hero.moveLeft"
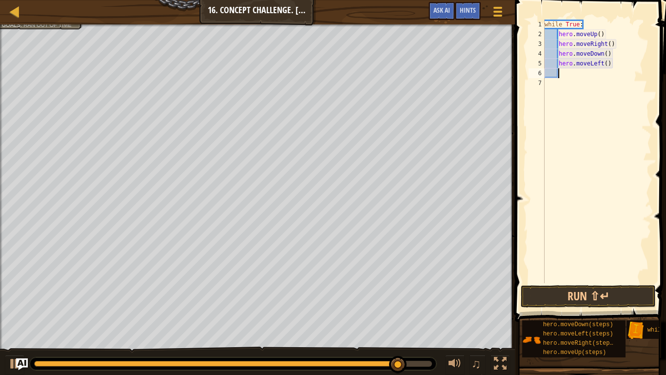
scroll to position [4, 1]
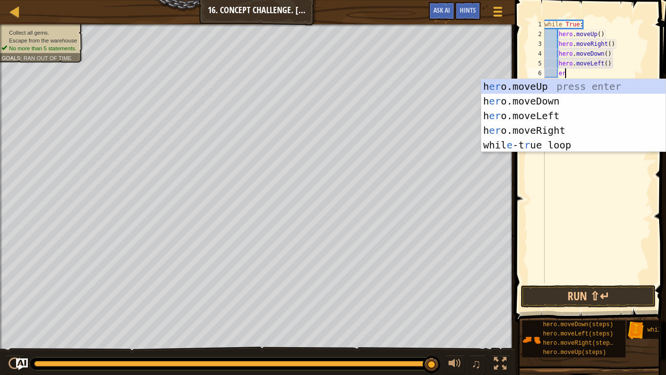
type textarea "e"
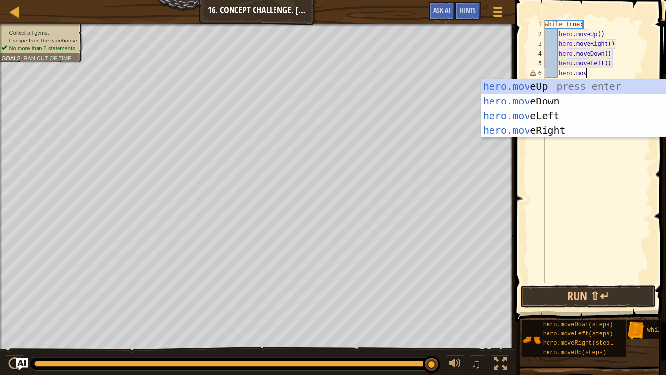
type textarea "hero.move"
click at [595, 86] on div "hero.move Up press enter hero.move Down press enter hero.move Left press enter …" at bounding box center [574, 123] width 184 height 88
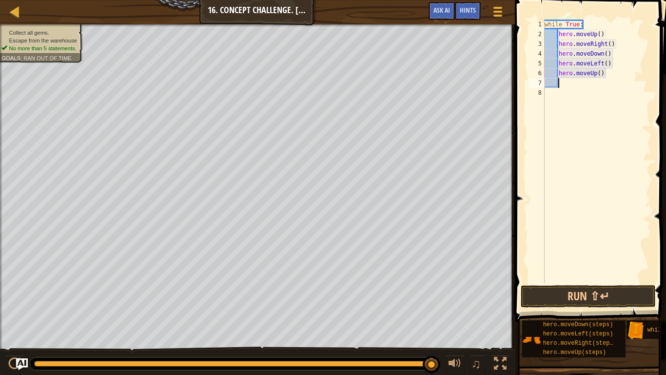
scroll to position [4, 1]
click at [554, 295] on button "Run ⇧↵" at bounding box center [588, 296] width 135 height 22
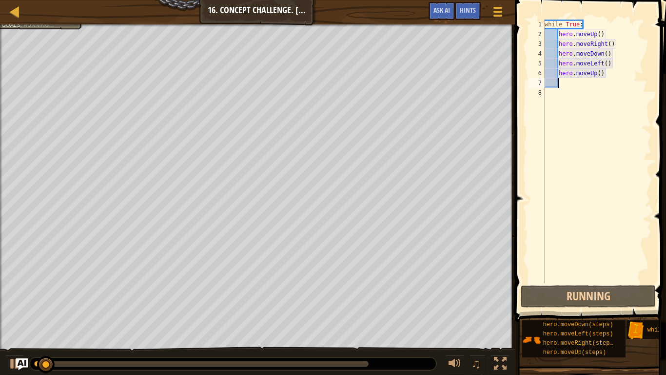
click at [59, 27] on div "Collect all gems. Escape from the warehouse No more than 5 statements. Goals : …" at bounding box center [36, 7] width 94 height 44
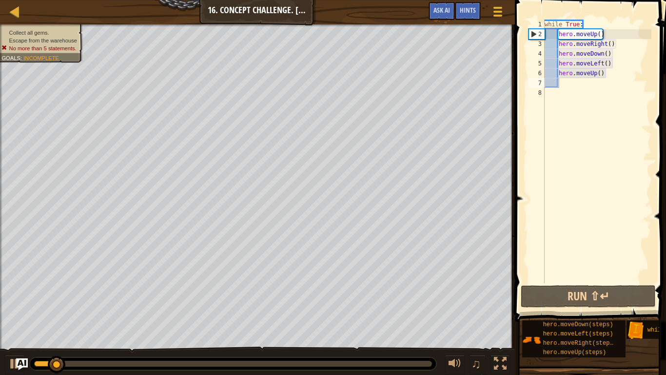
click at [61, 40] on span "Escape from the warehouse" at bounding box center [43, 40] width 68 height 6
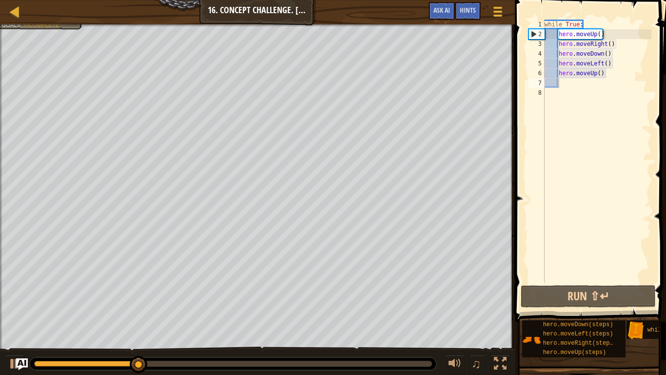
click at [602, 35] on div "while True : hero . moveUp ( ) hero . moveRight ( ) hero . moveDown ( ) hero . …" at bounding box center [597, 161] width 109 height 283
click at [600, 37] on div "while True : hero . moveUp ( ) hero . moveRight ( ) hero . moveDown ( ) hero . …" at bounding box center [597, 161] width 109 height 283
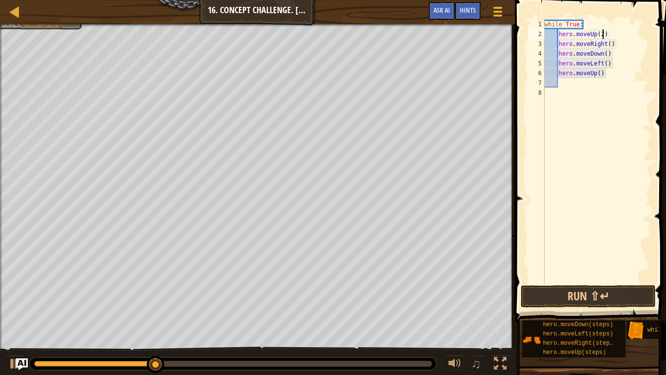
click at [610, 44] on div "while True : hero . moveUp ( 2 ) hero . moveRight ( ) hero . moveDown ( ) hero …" at bounding box center [597, 161] width 109 height 283
click at [606, 53] on div "while True : hero . moveUp ( 2 ) hero . moveRight ( 2 ) hero . moveDown ( ) her…" at bounding box center [597, 161] width 109 height 283
click at [607, 66] on div "while True : hero . moveUp ( 2 ) hero . moveRight ( 2 ) hero . moveDown ( 2 ) h…" at bounding box center [597, 161] width 109 height 283
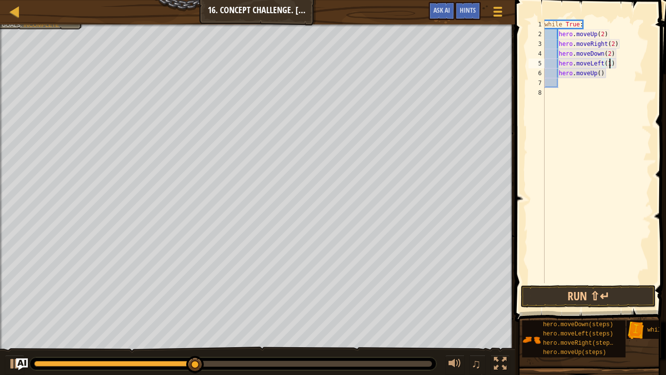
click at [597, 72] on div "while True : hero . moveUp ( 2 ) hero . moveRight ( 2 ) hero . moveDown ( 2 ) h…" at bounding box center [597, 161] width 109 height 283
click at [570, 300] on button "Run ⇧↵" at bounding box center [588, 296] width 135 height 22
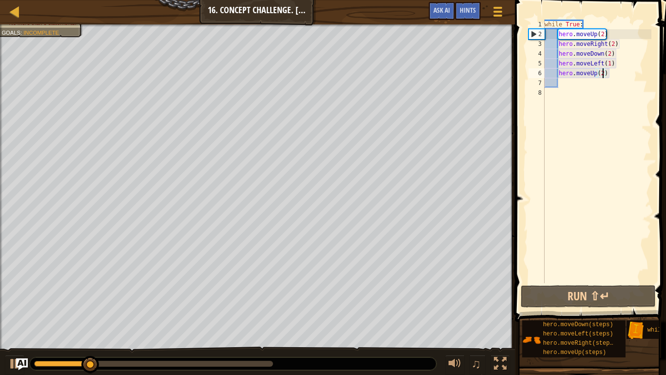
click at [609, 53] on div "while True : hero . moveUp ( 2 ) hero . moveRight ( 2 ) hero . moveDown ( 2 ) h…" at bounding box center [597, 161] width 109 height 283
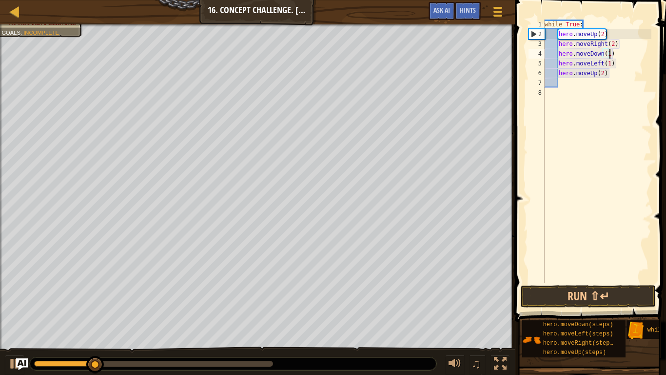
scroll to position [4, 9]
click at [610, 63] on div "while True : hero . moveUp ( 2 ) hero . moveRight ( 2 ) hero . moveDown ( 1 ) h…" at bounding box center [597, 161] width 109 height 283
click at [616, 293] on button "Run ⇧↵" at bounding box center [588, 296] width 135 height 22
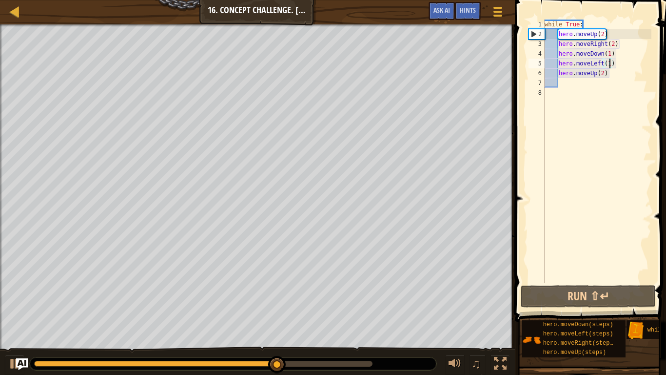
click at [612, 75] on div "while True : hero . moveUp ( 2 ) hero . moveRight ( 2 ) hero . moveDown ( 1 ) h…" at bounding box center [597, 161] width 109 height 283
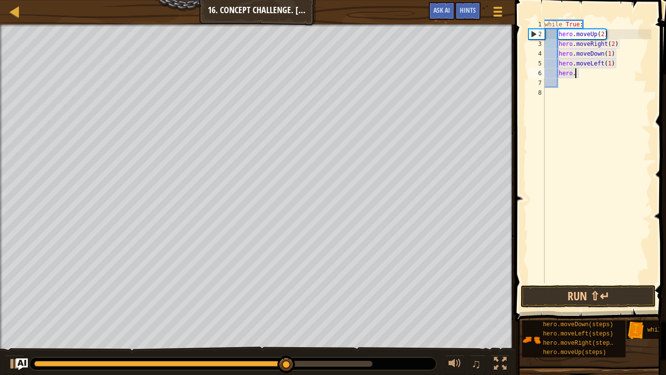
type textarea "hero"
type textarea "hero.moveLeft(1)"
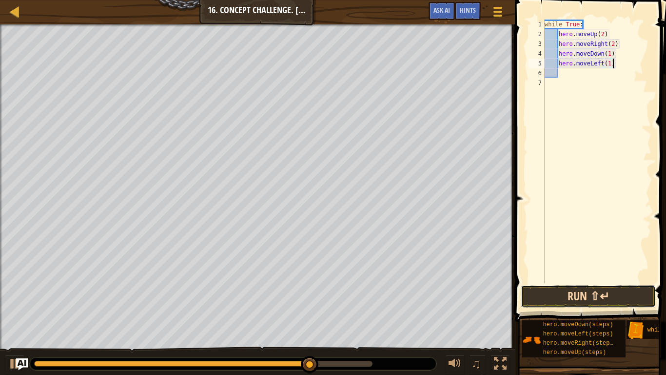
click at [582, 289] on button "Run ⇧↵" at bounding box center [588, 296] width 135 height 22
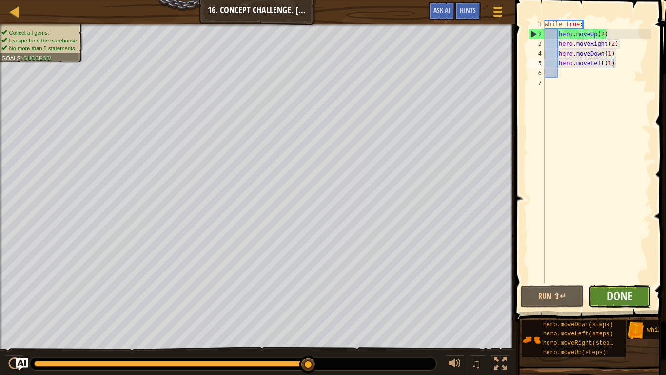
click at [636, 297] on button "Done" at bounding box center [620, 296] width 63 height 22
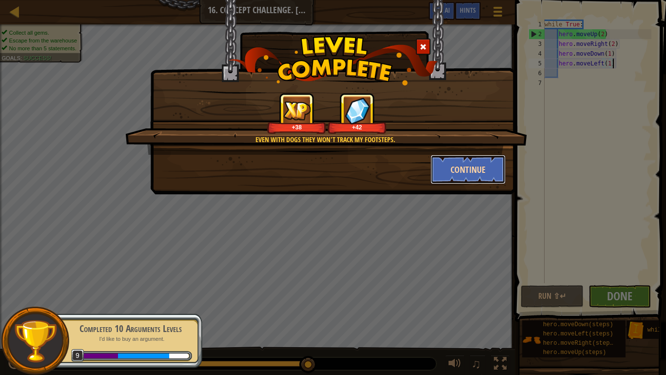
click at [465, 166] on button "Continue" at bounding box center [469, 169] width 76 height 29
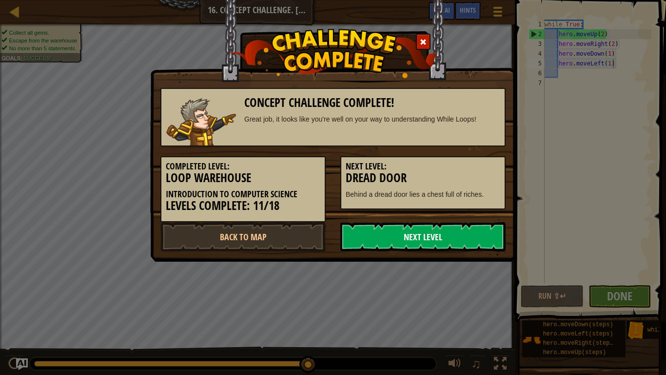
click at [385, 235] on link "Next Level" at bounding box center [423, 236] width 165 height 29
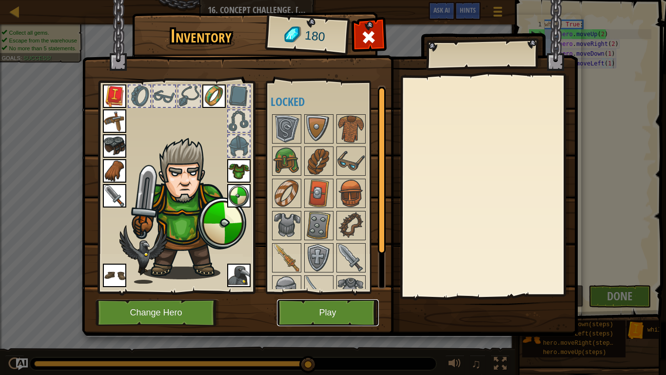
click at [343, 315] on button "Play" at bounding box center [328, 312] width 102 height 27
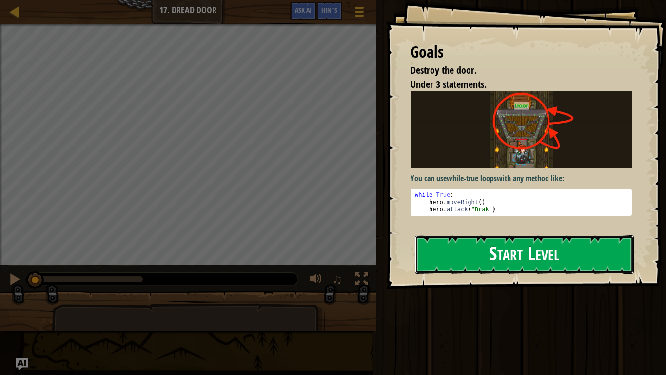
click at [495, 259] on button "Start Level" at bounding box center [524, 254] width 219 height 39
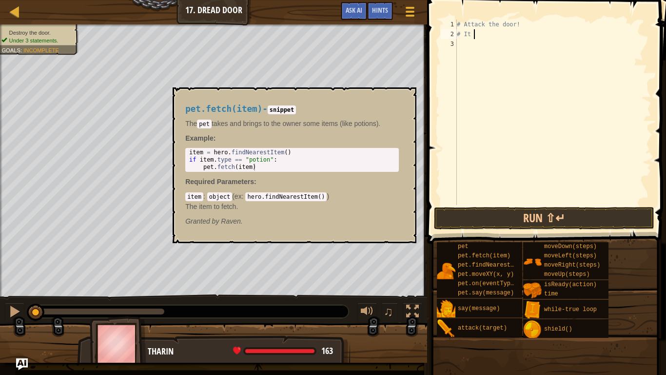
type textarea "#"
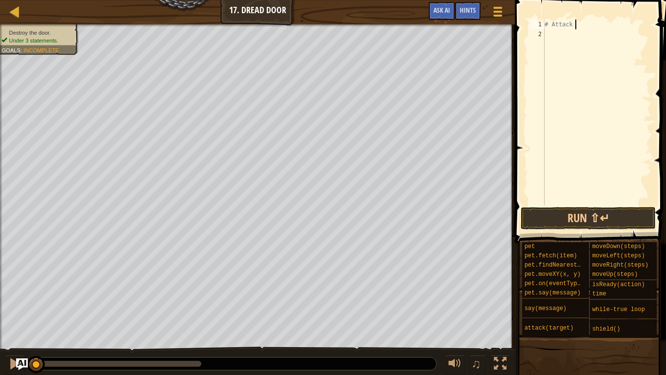
type textarea "#"
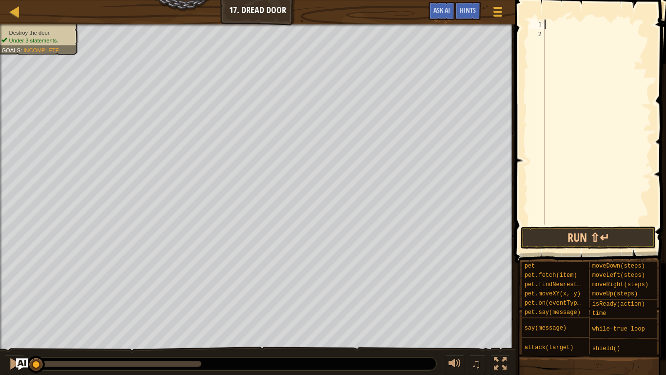
type textarea "a"
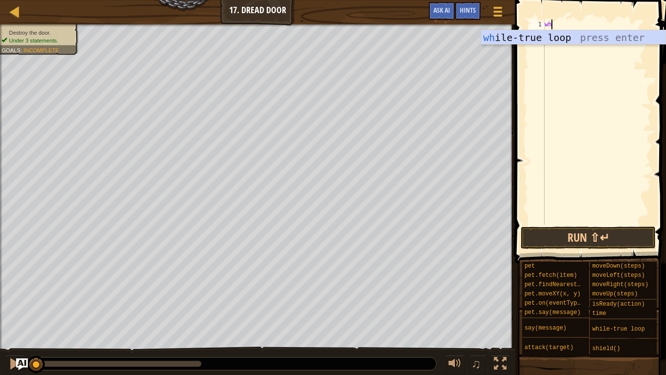
type textarea "whi"
click at [599, 35] on div "whi le-true loop press enter" at bounding box center [574, 52] width 184 height 44
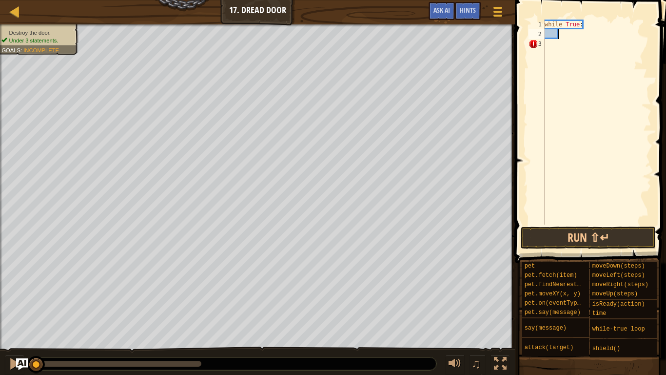
type textarea "o"
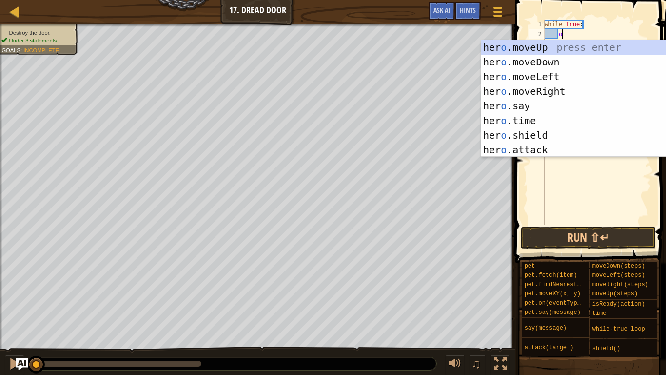
scroll to position [4, 2]
click at [576, 45] on div "her o .moveUp press enter her o .moveDown press enter her o .moveLeft press ent…" at bounding box center [574, 113] width 184 height 146
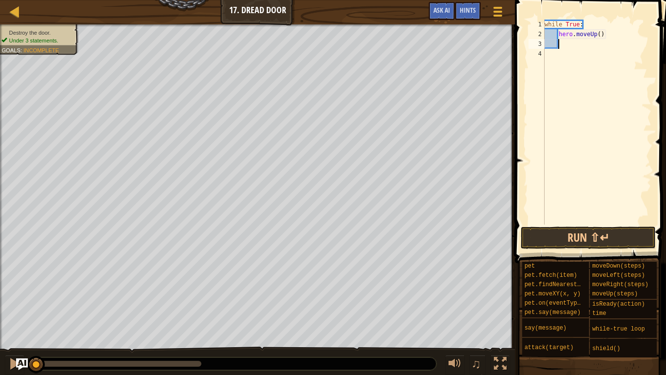
scroll to position [4, 1]
click at [600, 34] on div "while True : hero . moveUp ( )" at bounding box center [597, 132] width 109 height 224
type textarea "hero.moveUp(1)"
click at [581, 45] on div "while True : hero . moveUp ( 1 )" at bounding box center [597, 132] width 109 height 224
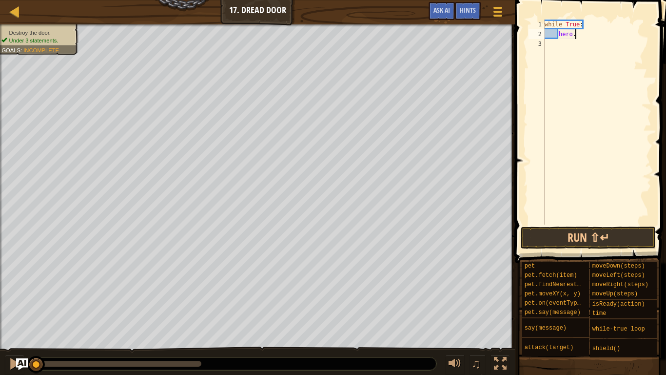
type textarea "hero"
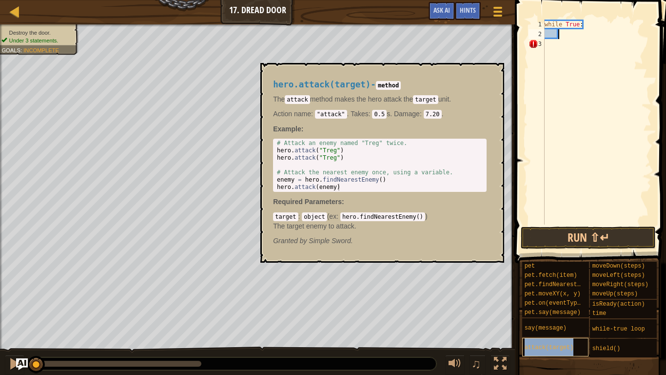
click at [531, 315] on span "attack(target)" at bounding box center [549, 347] width 49 height 7
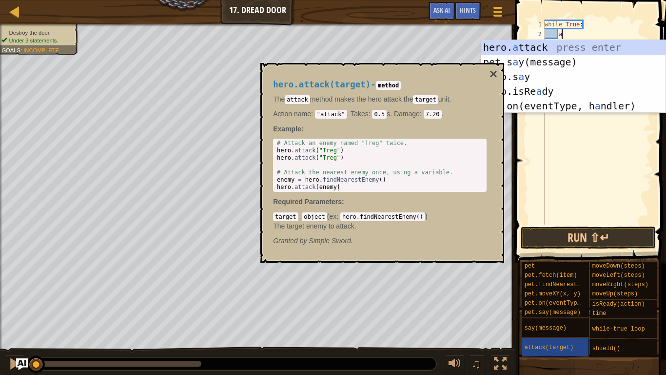
scroll to position [4, 2]
click at [530, 46] on div "hero. a ttack press enter pet.s a y(message) press enter hero.s a y press enter…" at bounding box center [574, 91] width 184 height 102
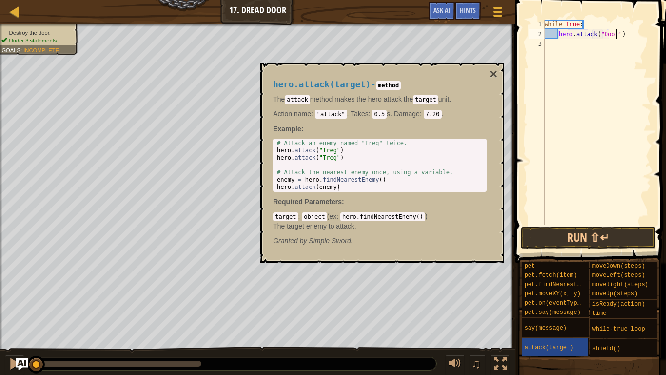
scroll to position [4, 11]
type textarea "hero.attack("Door")"
click at [578, 243] on button "Run ⇧↵" at bounding box center [588, 237] width 135 height 22
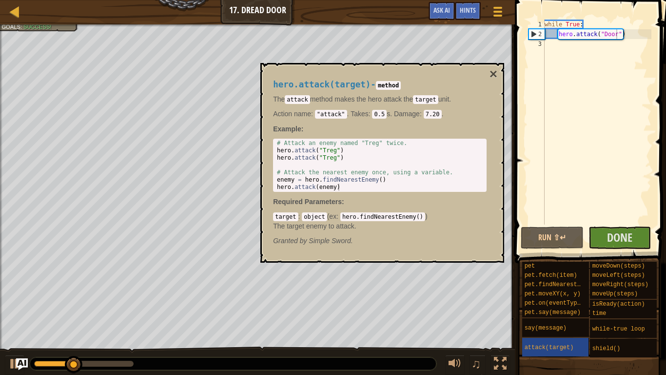
click at [498, 73] on div "hero.attack(target) - method The attack method makes the hero attack the target…" at bounding box center [383, 163] width 244 height 200
click at [494, 71] on button "×" at bounding box center [494, 74] width 8 height 14
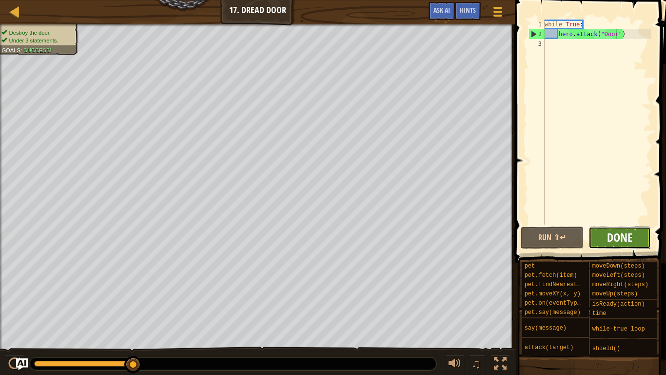
click at [621, 241] on span "Done" at bounding box center [619, 237] width 25 height 16
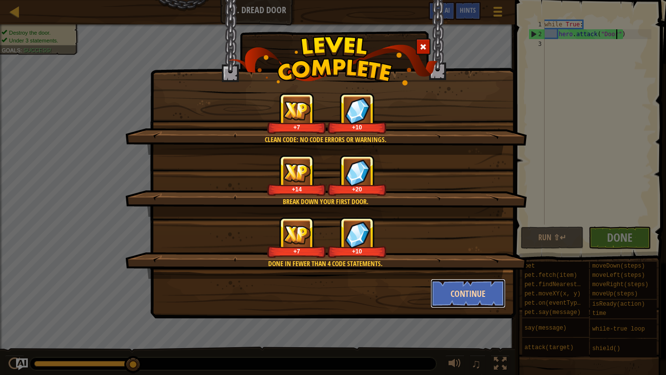
click at [476, 295] on button "Continue" at bounding box center [469, 293] width 76 height 29
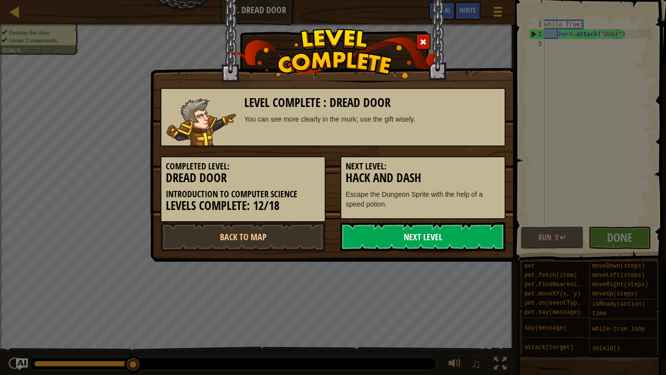
click at [423, 241] on link "Next Level" at bounding box center [423, 236] width 165 height 29
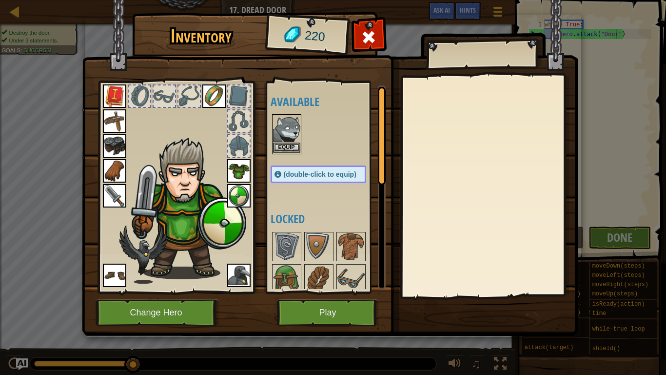
click at [291, 138] on img at bounding box center [286, 128] width 27 height 27
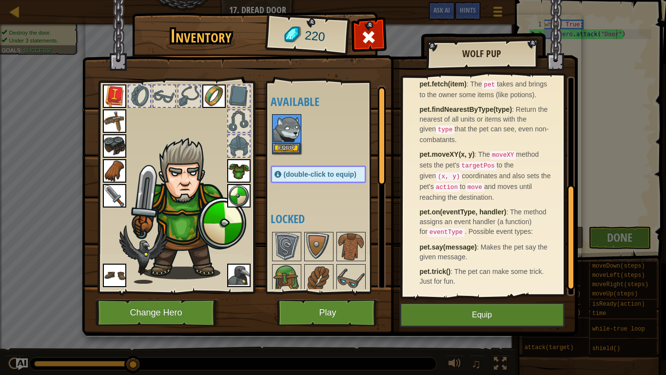
scroll to position [227, 0]
click at [246, 279] on img at bounding box center [238, 274] width 23 height 23
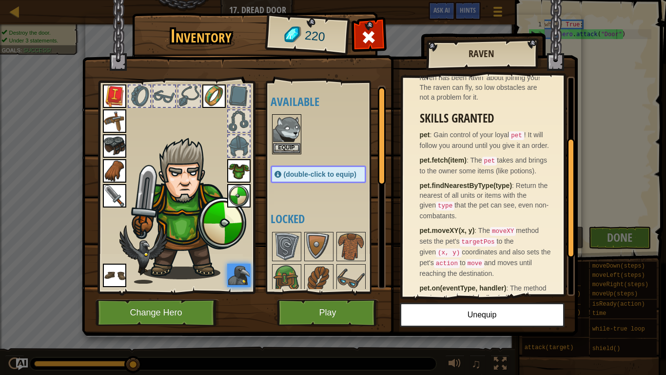
scroll to position [113, 0]
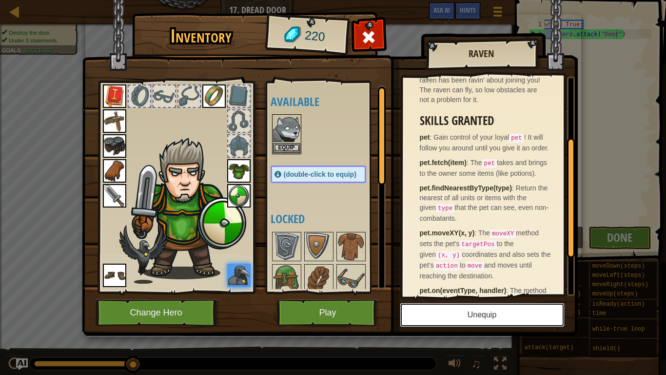
click at [532, 313] on button "Unequip" at bounding box center [482, 315] width 165 height 24
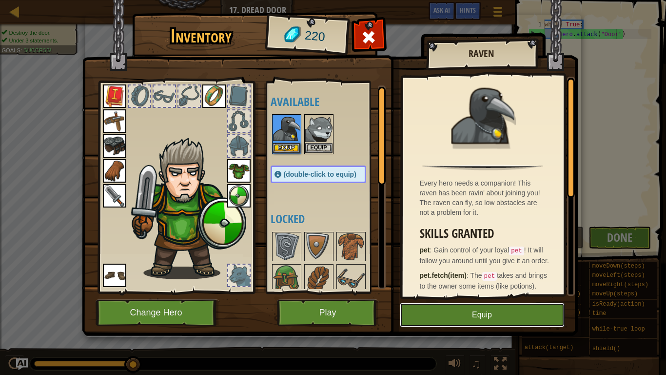
click at [499, 315] on button "Equip" at bounding box center [482, 315] width 165 height 24
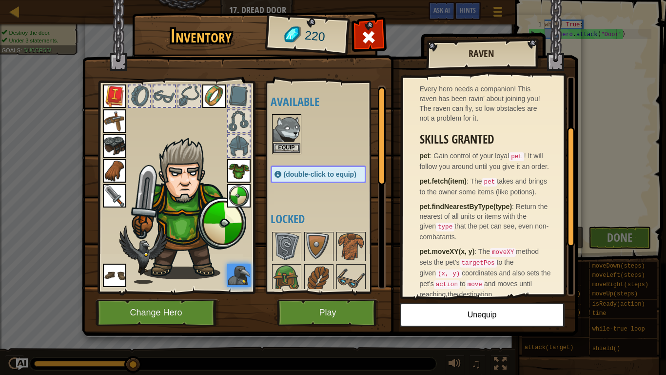
scroll to position [97, 0]
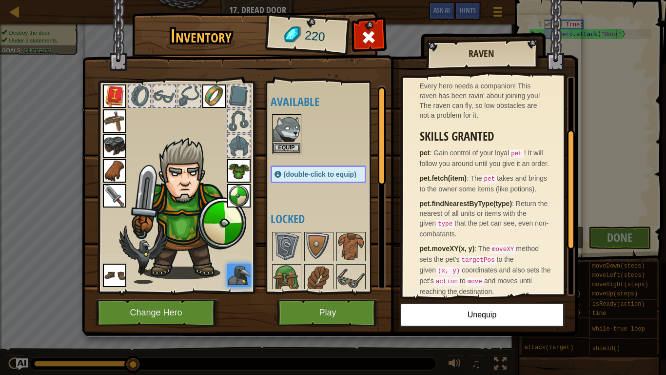
click at [179, 91] on div at bounding box center [189, 95] width 21 height 21
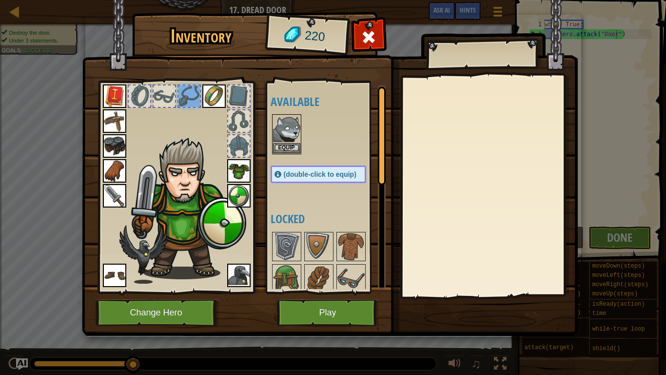
click at [185, 97] on div at bounding box center [189, 95] width 21 height 21
click at [292, 250] on img at bounding box center [286, 246] width 27 height 27
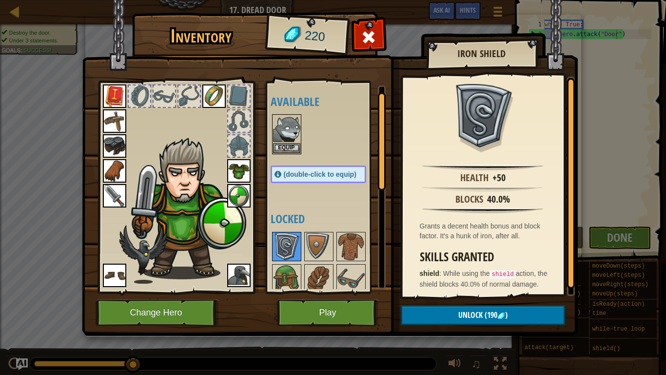
scroll to position [231, 0]
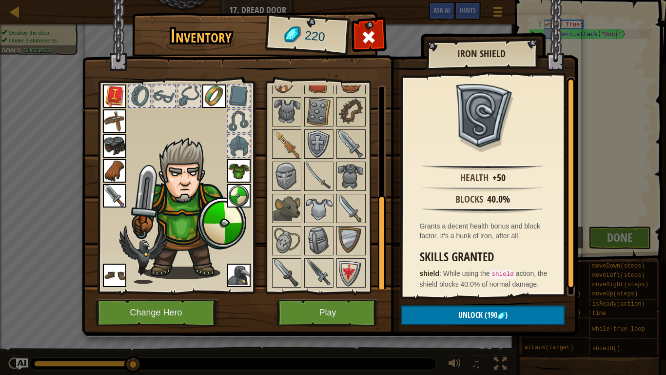
click at [240, 203] on img at bounding box center [238, 195] width 23 height 23
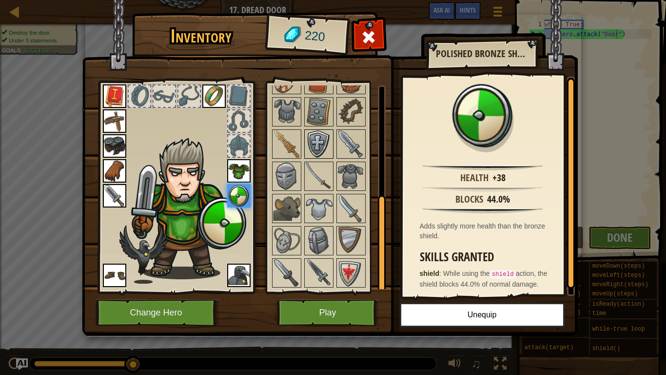
click at [322, 147] on img at bounding box center [318, 143] width 27 height 27
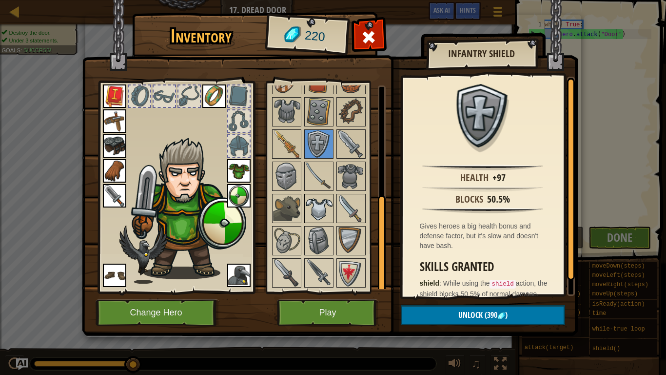
click at [321, 202] on img at bounding box center [318, 208] width 27 height 27
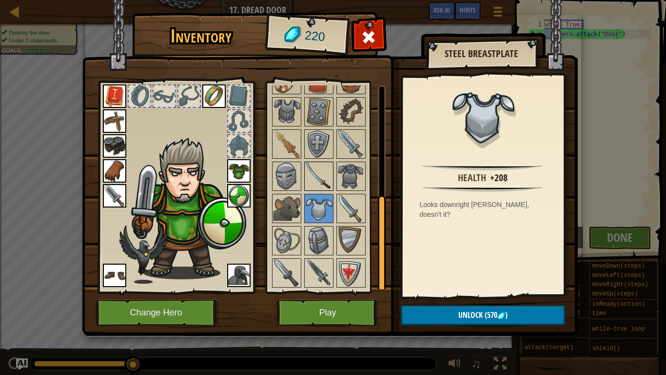
click at [324, 184] on img at bounding box center [318, 175] width 27 height 27
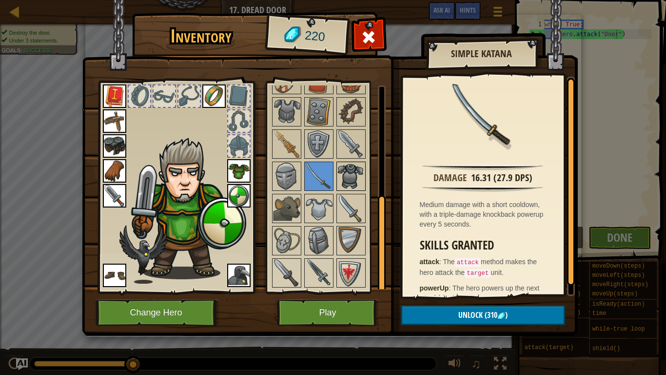
click at [344, 177] on img at bounding box center [351, 175] width 27 height 27
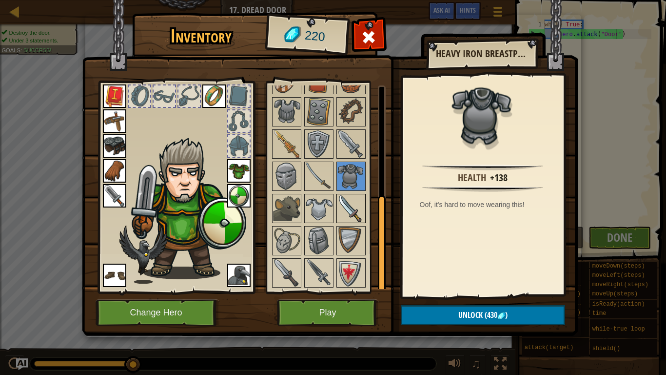
click at [348, 203] on img at bounding box center [351, 208] width 27 height 27
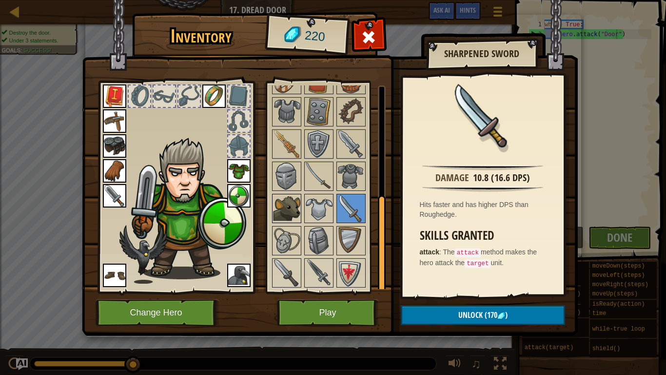
click at [288, 200] on img at bounding box center [286, 208] width 27 height 27
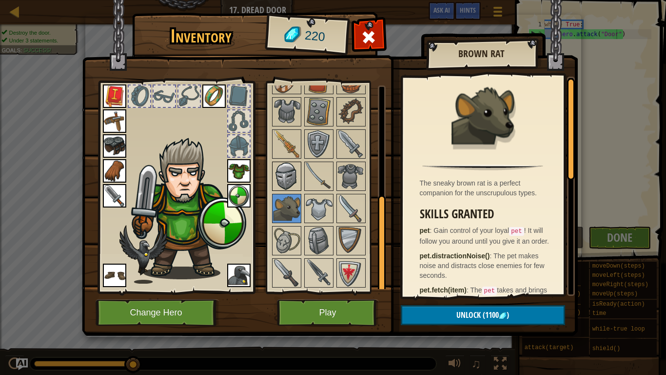
click at [287, 180] on img at bounding box center [286, 175] width 27 height 27
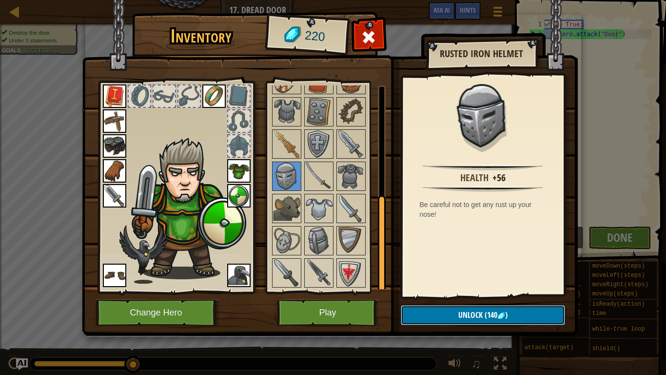
click at [475, 314] on span "Unlock" at bounding box center [471, 314] width 24 height 11
click at [480, 315] on button "Confirm" at bounding box center [483, 315] width 164 height 20
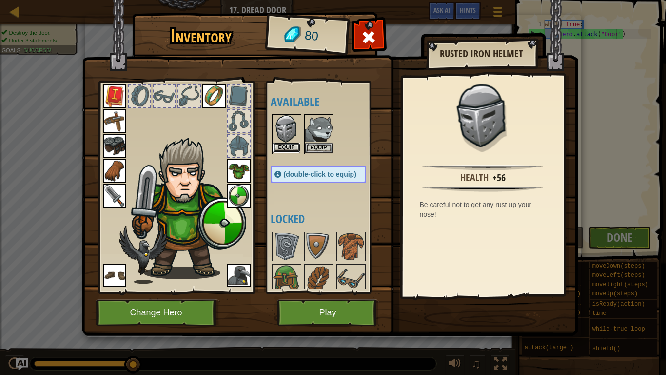
click at [290, 145] on button "Equip" at bounding box center [286, 147] width 27 height 10
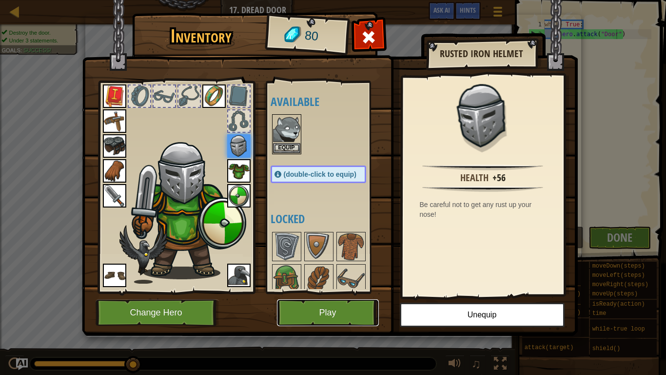
click at [312, 310] on button "Play" at bounding box center [328, 312] width 102 height 27
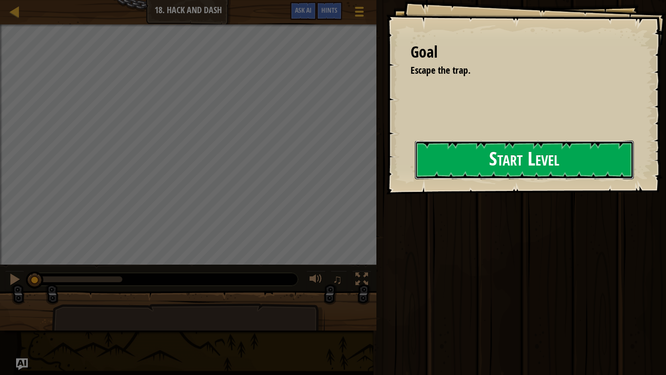
click at [445, 158] on button "Start Level" at bounding box center [524, 160] width 219 height 39
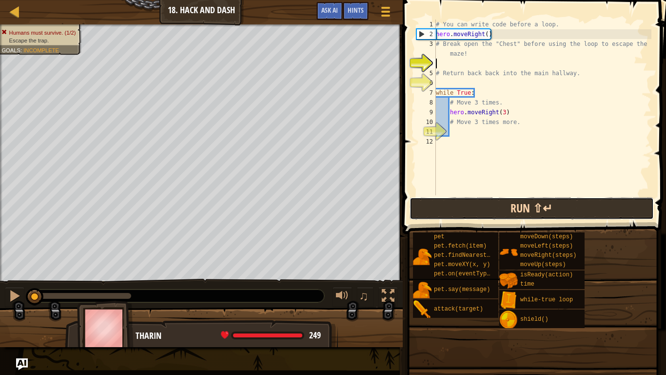
click at [514, 209] on button "Run ⇧↵" at bounding box center [532, 208] width 244 height 22
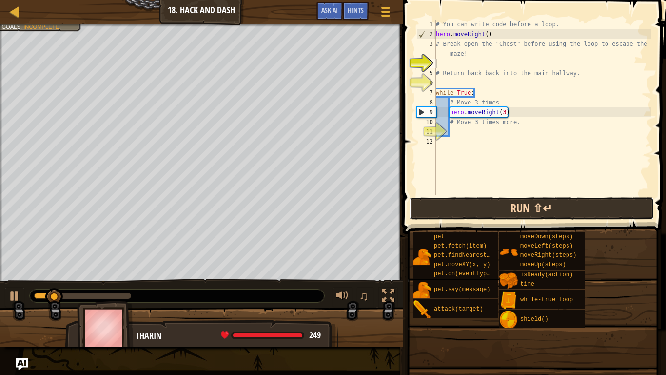
click at [514, 209] on button "Run ⇧↵" at bounding box center [532, 208] width 244 height 22
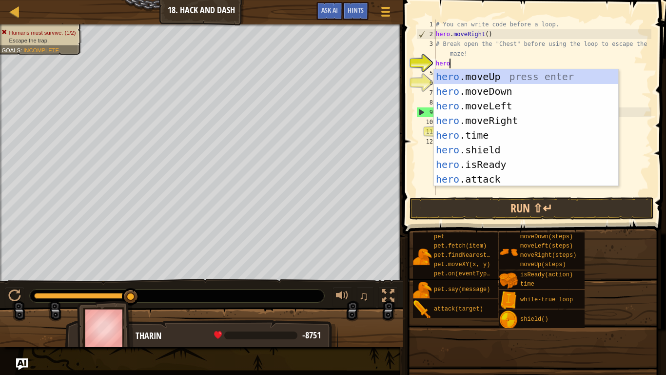
scroll to position [4, 1]
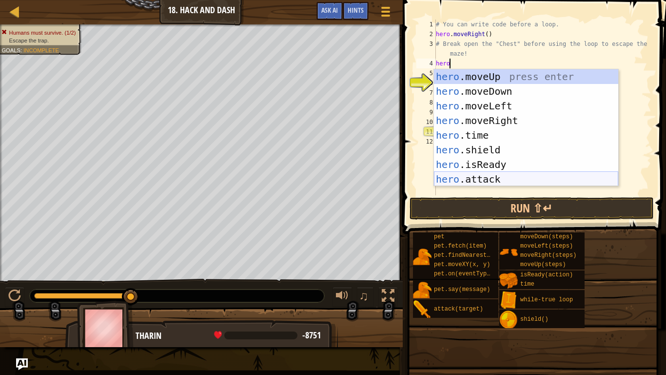
click at [488, 177] on div "hero .moveUp press enter hero .moveDown press enter hero .moveLeft press enter …" at bounding box center [526, 142] width 184 height 146
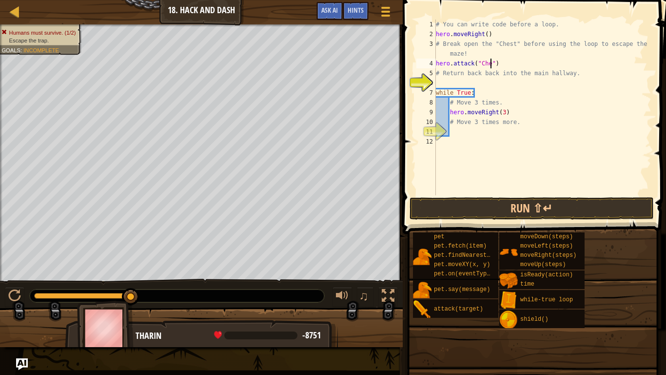
type textarea "hero.attack("Chest")"
click at [514, 134] on div "# You can write code before a loop. hero . moveRight ( ) # Break open the "Ches…" at bounding box center [543, 117] width 218 height 195
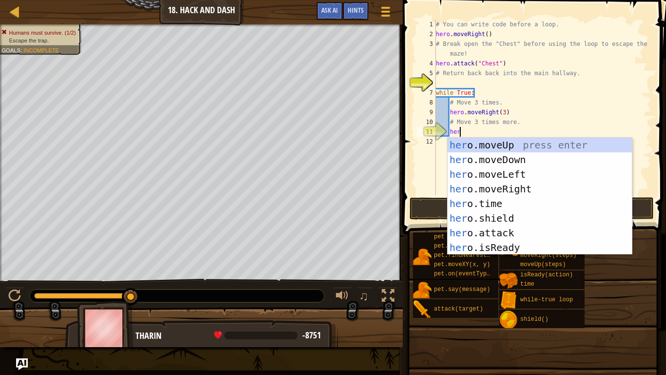
type textarea "hero"
click at [495, 161] on div "hero .moveUp press enter hero .moveDown press enter hero .moveLeft press enter …" at bounding box center [540, 211] width 184 height 146
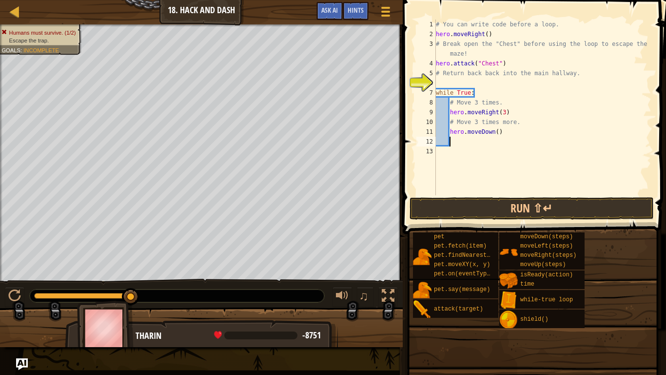
scroll to position [4, 1]
click at [498, 133] on div "# You can write code before a loop. hero . moveRight ( ) # Break open the "Ches…" at bounding box center [543, 117] width 218 height 195
type textarea "hero.moveDown(3)"
click at [534, 204] on button "Run ⇧↵" at bounding box center [532, 208] width 244 height 22
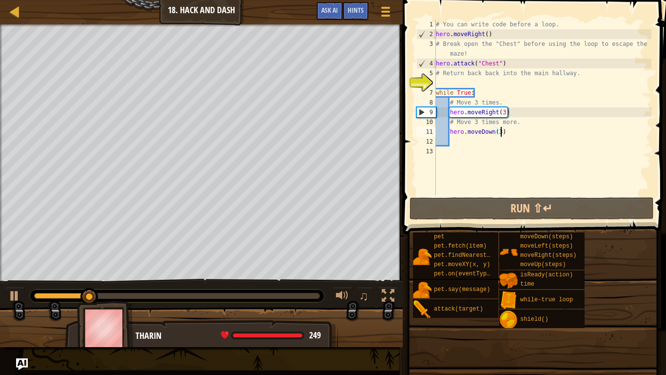
click at [462, 81] on div "# You can write code before a loop. hero . moveRight ( ) # Break open the "Ches…" at bounding box center [543, 117] width 218 height 195
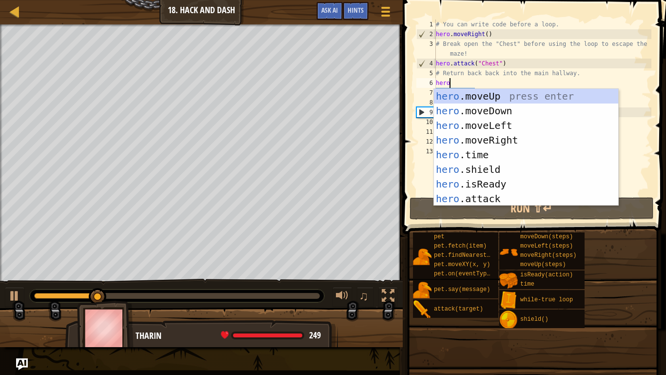
type textarea "hero."
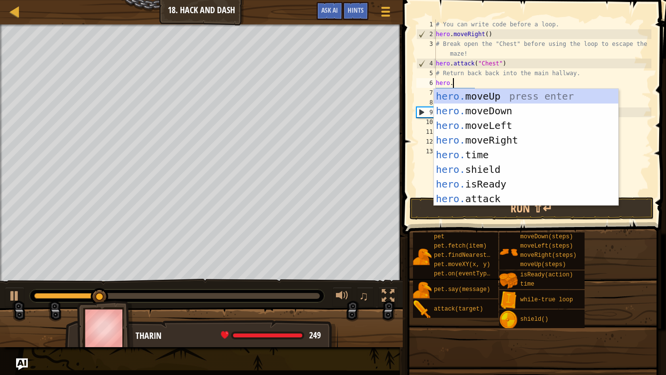
scroll to position [4, 2]
click at [493, 109] on div "hero. moveUp press enter hero. moveDown press enter hero. moveLeft press enter …" at bounding box center [526, 162] width 184 height 146
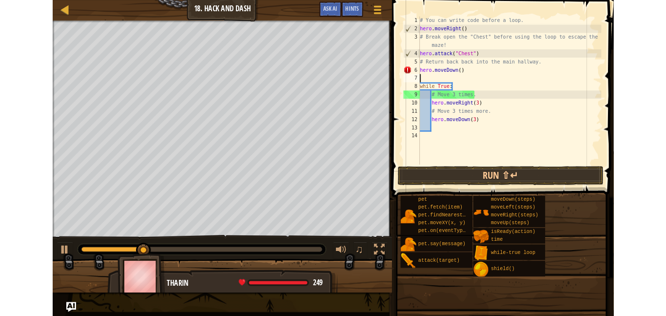
scroll to position [4, 0]
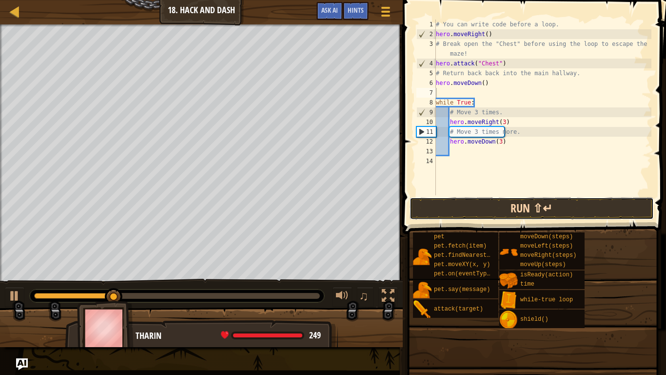
click at [534, 209] on button "Run ⇧↵" at bounding box center [532, 208] width 244 height 22
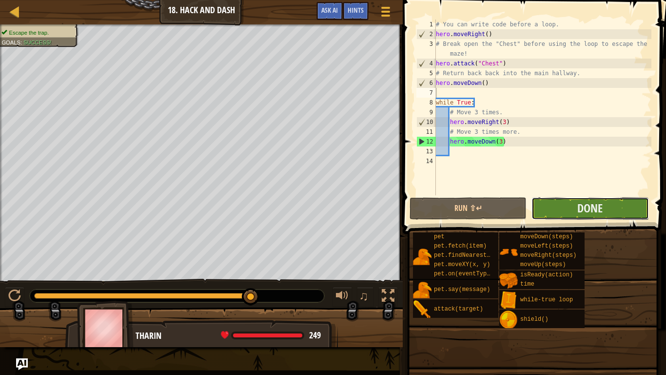
click at [606, 218] on button "Done" at bounding box center [590, 208] width 117 height 22
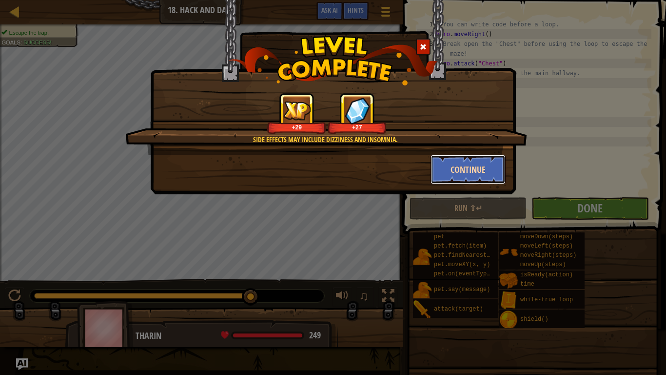
click at [466, 166] on button "Continue" at bounding box center [469, 169] width 76 height 29
